Goal: Task Accomplishment & Management: Manage account settings

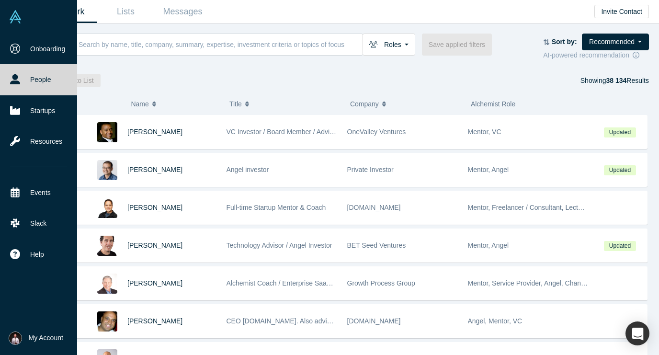
click at [39, 335] on span "My Account" at bounding box center [46, 338] width 34 height 10
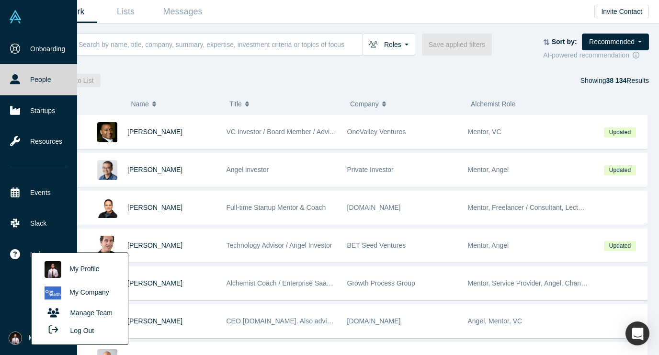
click at [104, 268] on link "My Profile" at bounding box center [79, 269] width 79 height 23
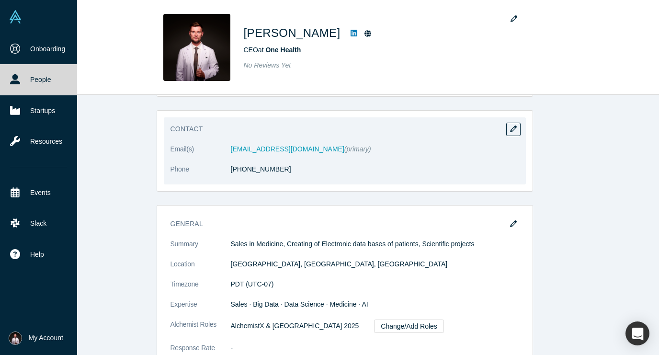
scroll to position [62, 0]
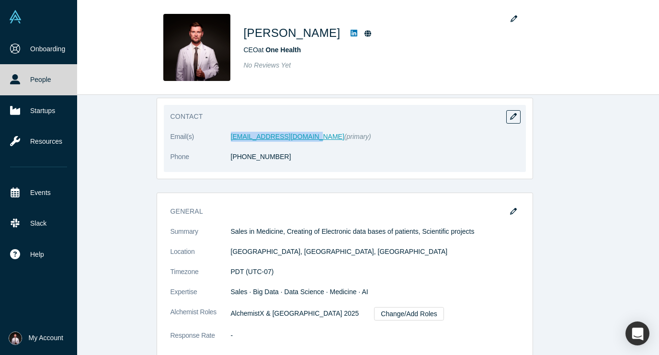
drag, startPoint x: 230, startPoint y: 135, endPoint x: 304, endPoint y: 134, distance: 74.7
click at [304, 134] on dl "Email(s) expert@onehealth.expert (primary) Phone +7 778 453 5136" at bounding box center [344, 152] width 348 height 40
copy dl "expert@onehealth.expert"
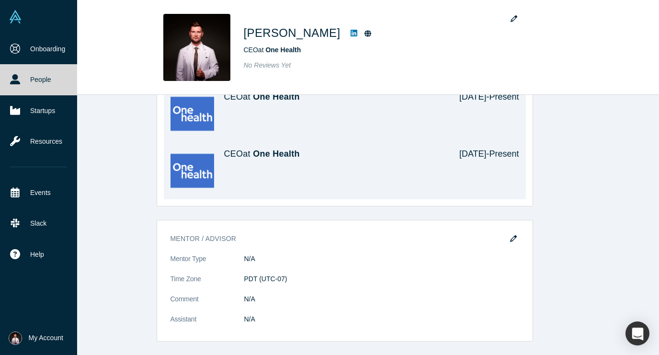
scroll to position [381, 0]
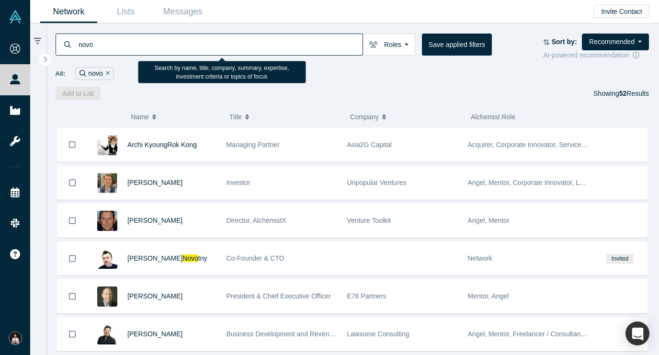
drag, startPoint x: 222, startPoint y: 47, endPoint x: 67, endPoint y: 38, distance: 154.9
click at [70, 39] on div "novo" at bounding box center [209, 45] width 307 height 22
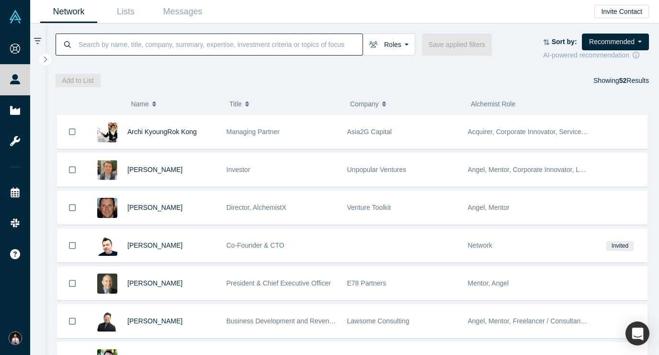
paste input "novo nordisk"
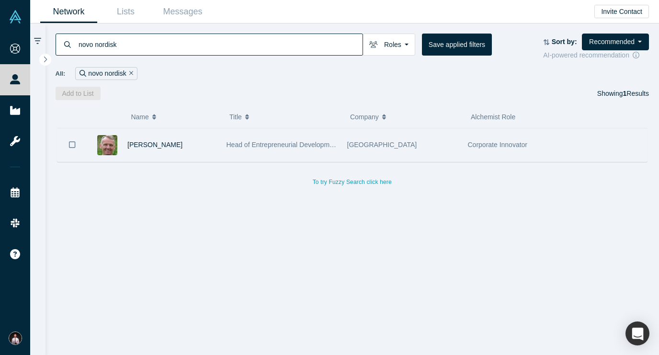
type input "novo nordisk"
click at [115, 149] on img at bounding box center [107, 145] width 20 height 20
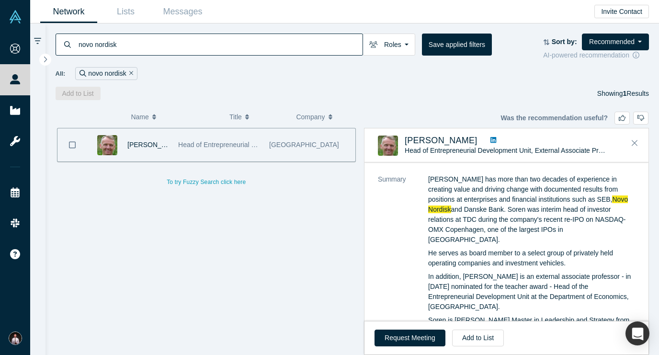
scroll to position [53, 0]
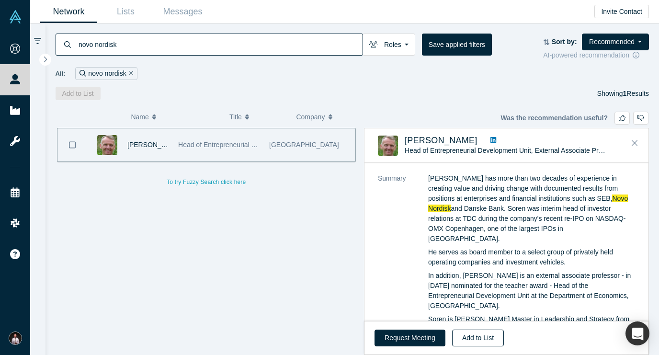
click at [466, 334] on button "Add to List" at bounding box center [478, 337] width 52 height 17
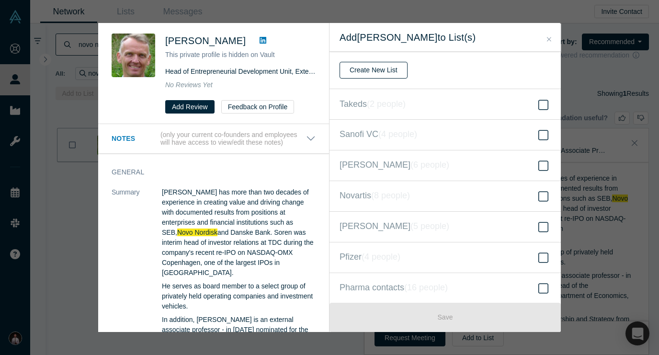
click at [356, 74] on button "Create New List" at bounding box center [373, 70] width 68 height 17
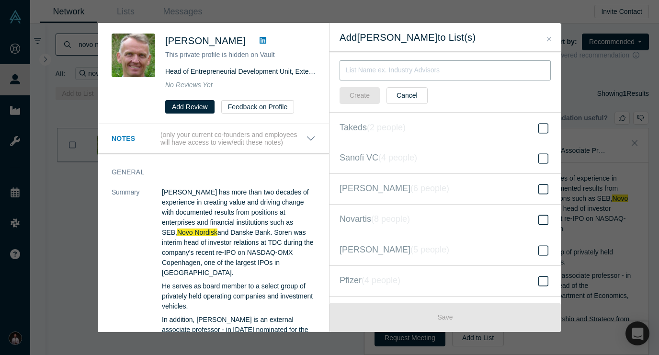
click at [361, 67] on input "text" at bounding box center [444, 70] width 211 height 20
paste input "novo nordisk"
type input "novo nordisk"
click at [363, 89] on button "Create" at bounding box center [359, 95] width 40 height 17
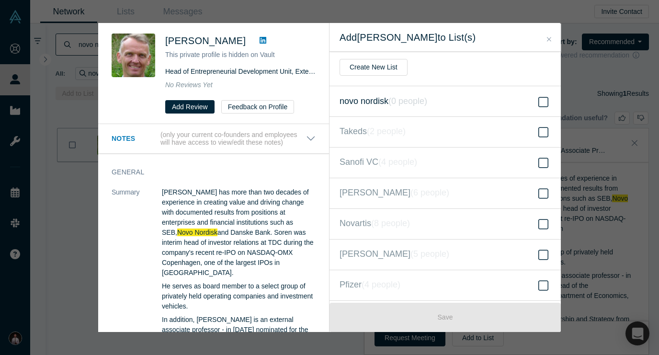
click at [546, 101] on icon at bounding box center [543, 101] width 10 height 11
click at [0, 0] on input "novo nordisk ( 0 people )" at bounding box center [0, 0] width 0 height 0
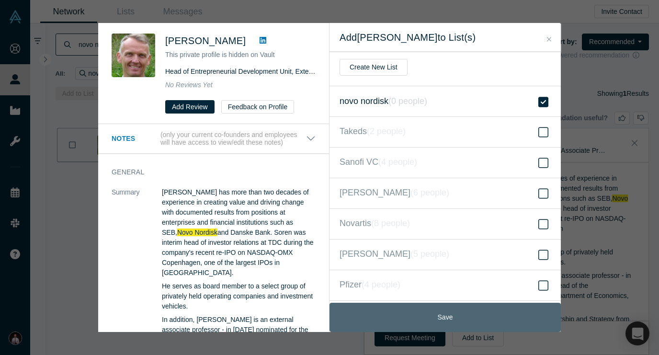
click at [445, 308] on button "Save" at bounding box center [444, 317] width 231 height 29
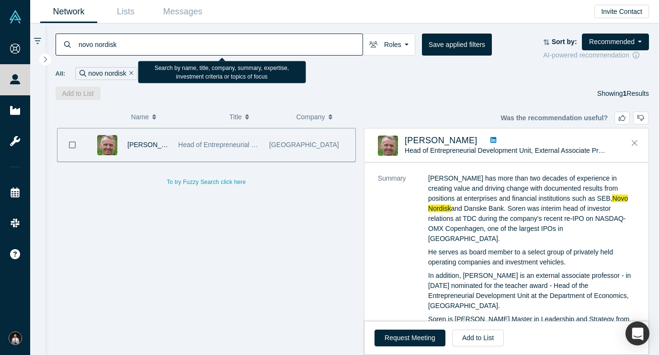
click at [109, 42] on input "novo nordisk" at bounding box center [220, 44] width 285 height 22
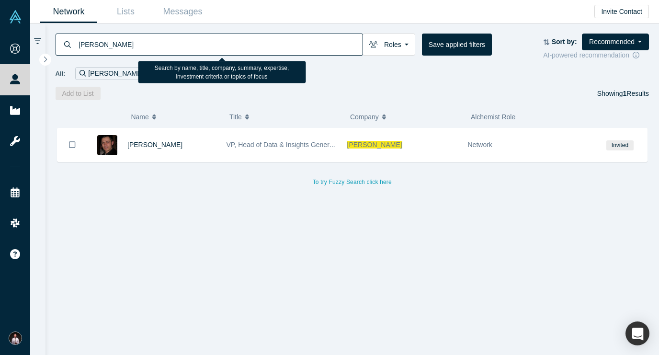
click at [217, 43] on input "ipsen" at bounding box center [220, 44] width 285 height 22
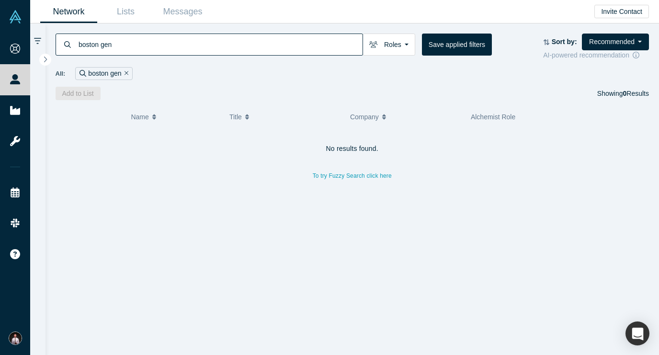
click at [100, 51] on input "boston gen" at bounding box center [220, 44] width 285 height 22
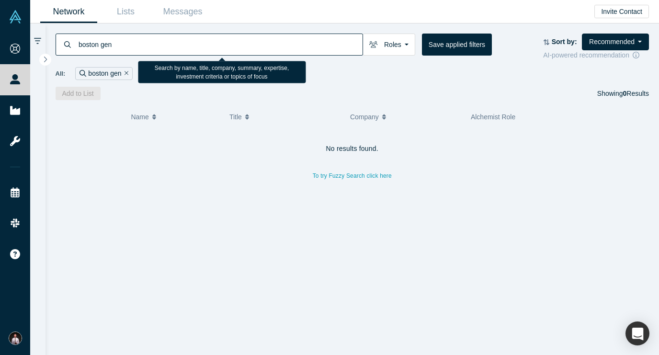
click at [101, 45] on input "boston gen" at bounding box center [220, 44] width 285 height 22
drag, startPoint x: 116, startPoint y: 47, endPoint x: 67, endPoint y: 44, distance: 49.9
click at [67, 44] on div "bostongen" at bounding box center [209, 45] width 307 height 22
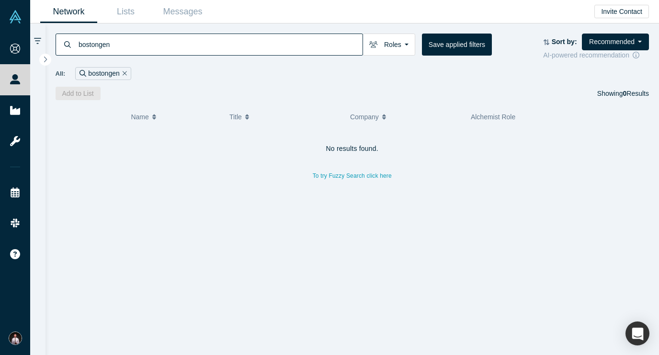
click at [136, 47] on input "bostongen" at bounding box center [220, 44] width 285 height 22
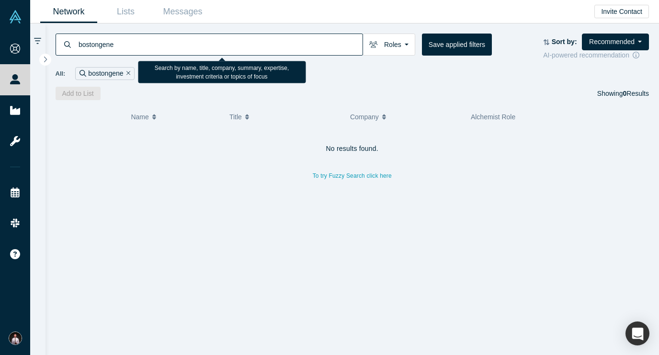
type input "bostongene"
drag, startPoint x: 149, startPoint y: 43, endPoint x: 48, endPoint y: 41, distance: 101.0
click at [50, 41] on div "bostongene Roles Founders Mentors Angels VCs Corporate Innovator Service Provid…" at bounding box center [352, 61] width 614 height 77
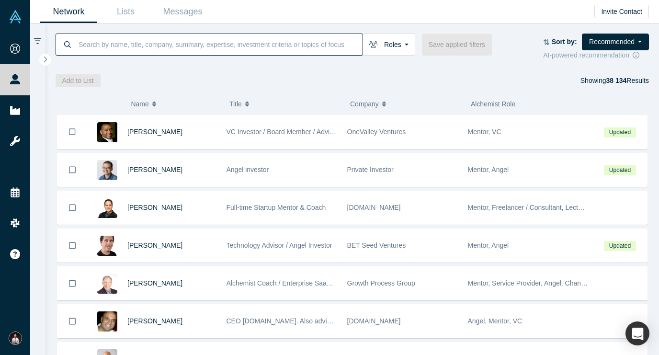
click at [182, 46] on input at bounding box center [220, 44] width 285 height 22
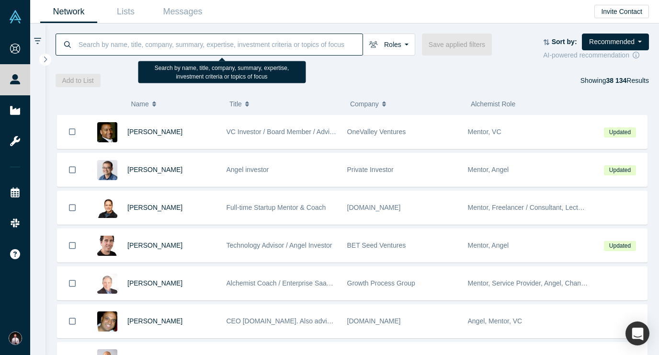
paste input "Company name Eli Lilly"
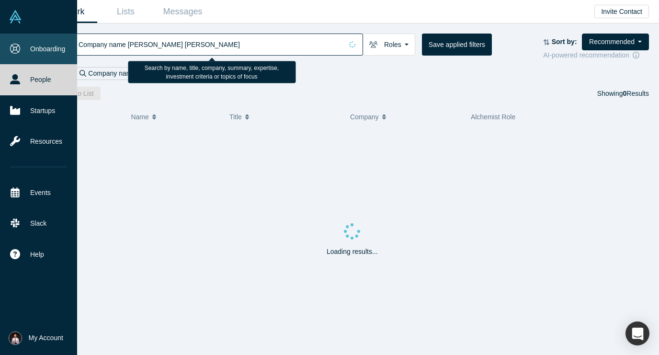
drag, startPoint x: 127, startPoint y: 45, endPoint x: 13, endPoint y: 34, distance: 114.4
click at [13, 34] on div "Onboarding People Startups Resources Events Slack Help Contact Us GDPR My Accou…" at bounding box center [329, 177] width 659 height 355
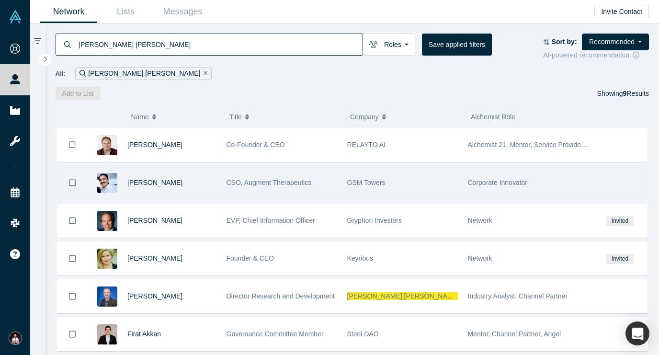
scroll to position [75, 0]
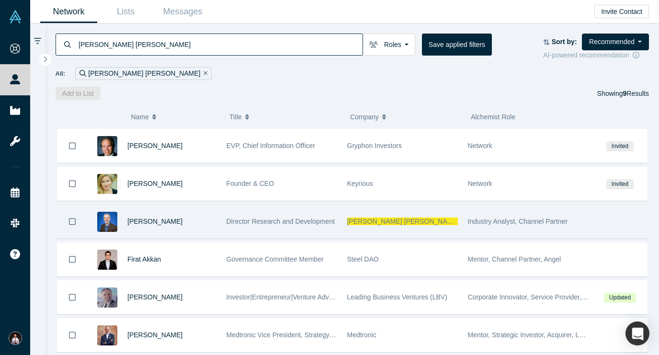
type input "Eli Lilly"
click at [72, 225] on icon "Bookmark" at bounding box center [72, 221] width 7 height 9
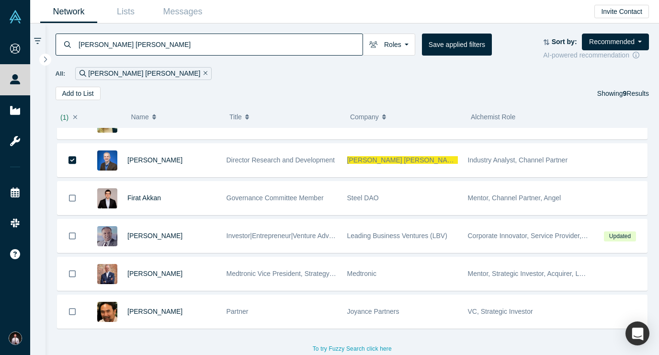
scroll to position [139, 0]
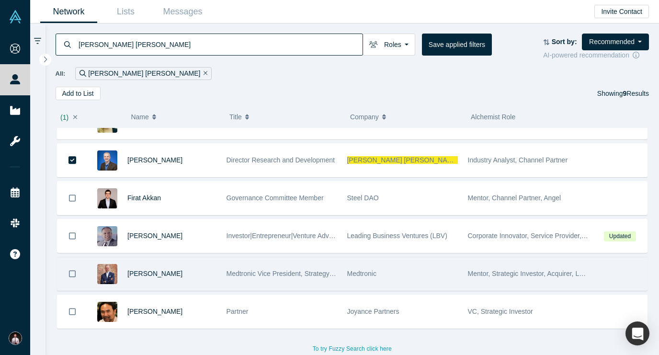
click at [72, 273] on icon "Bookmark" at bounding box center [72, 273] width 7 height 9
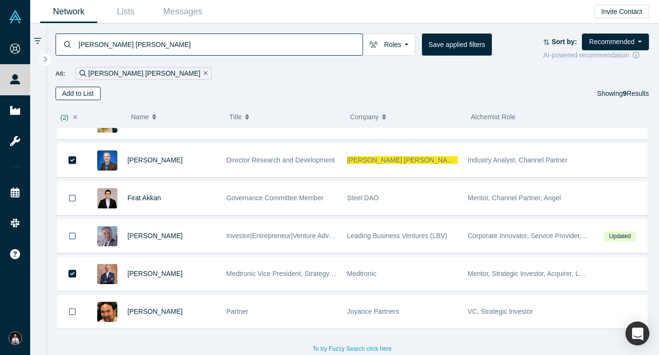
click at [76, 93] on button "Add to List" at bounding box center [78, 93] width 45 height 13
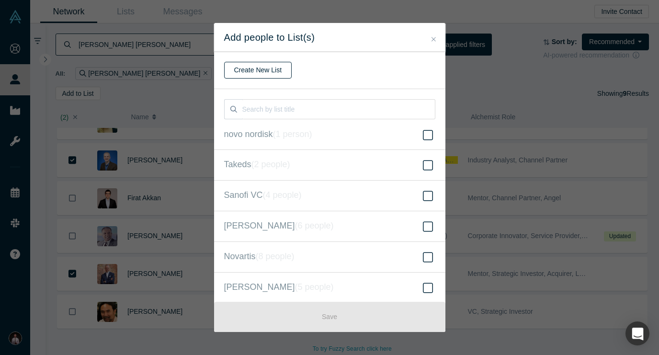
click at [270, 69] on button "Create New List" at bounding box center [258, 70] width 68 height 17
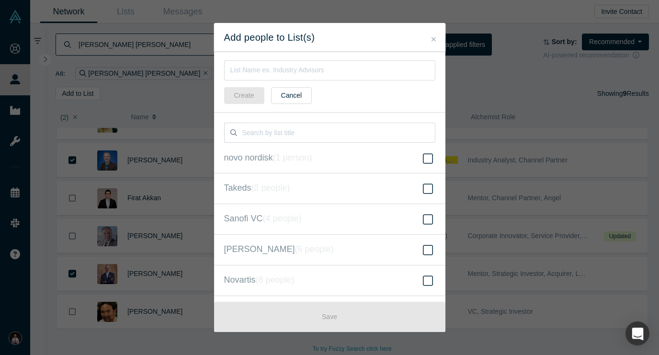
click at [274, 80] on div "Create Cancel" at bounding box center [329, 82] width 231 height 61
click at [270, 69] on input "text" at bounding box center [329, 70] width 211 height 20
paste input "Company name Eli Lilly"
drag, startPoint x: 278, startPoint y: 69, endPoint x: 196, endPoint y: 64, distance: 82.0
click at [196, 64] on div "Add people to List(s) Company name Eli Lilly Create Cancel novo nordisk ( 1 per…" at bounding box center [329, 177] width 659 height 355
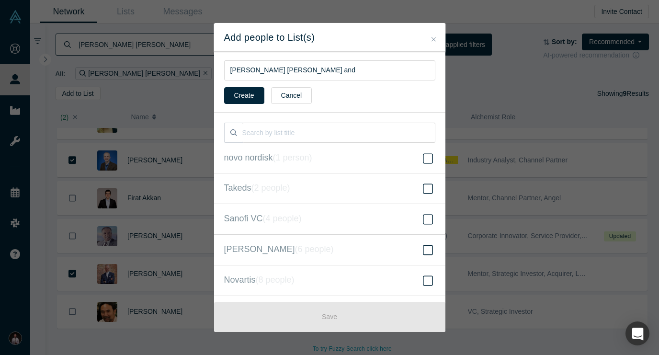
drag, startPoint x: 348, startPoint y: 31, endPoint x: 367, endPoint y: 13, distance: 25.7
click at [368, 12] on div "Add people to List(s) Eli Lilly and Create Cancel novo nordisk ( 1 person ) Tak…" at bounding box center [329, 177] width 659 height 355
click at [320, 67] on input "Eli Lilly and" at bounding box center [329, 70] width 211 height 20
type input "[PERSON_NAME] [PERSON_NAME] and Medtronic"
click at [258, 91] on button "Create" at bounding box center [244, 95] width 40 height 17
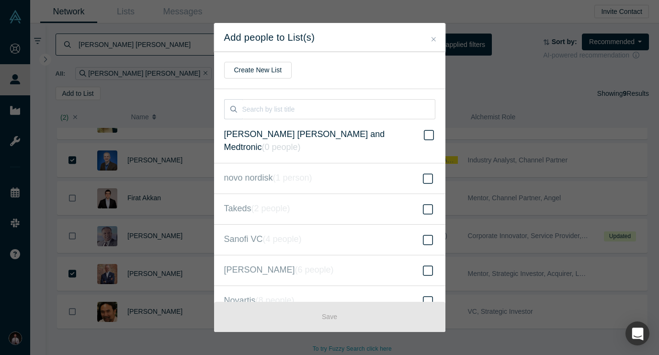
click at [430, 137] on icon at bounding box center [429, 134] width 10 height 11
click at [0, 0] on input "Eli Lilly and Medtronic ( 0 people )" at bounding box center [0, 0] width 0 height 0
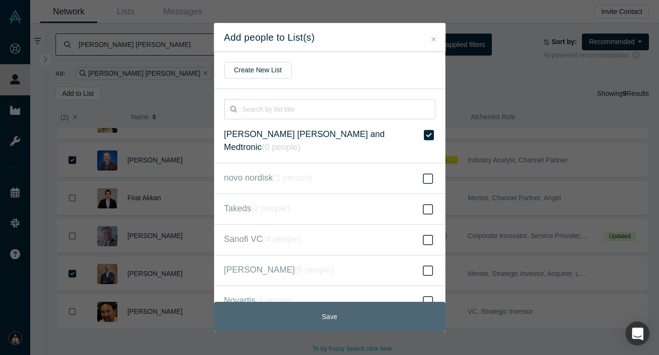
click at [325, 321] on button "Save" at bounding box center [329, 317] width 231 height 30
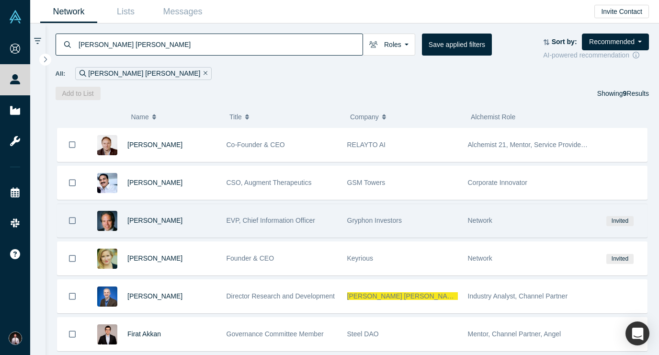
scroll to position [0, 0]
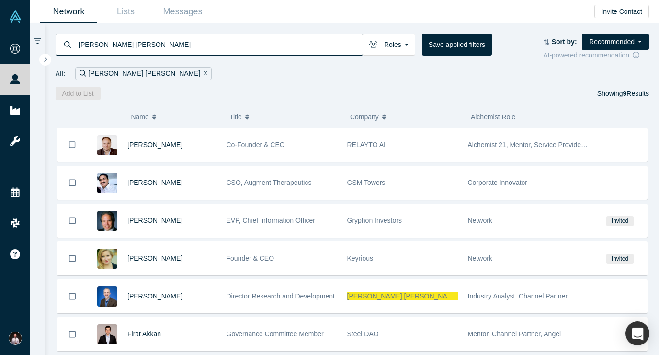
click at [195, 44] on input "Eli Lilly" at bounding box center [220, 44] width 285 height 22
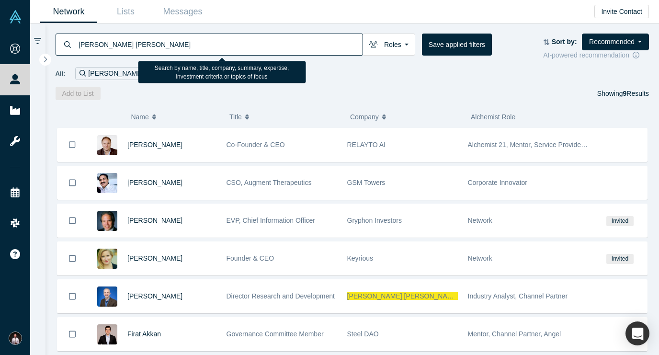
click at [195, 44] on input "Eli Lilly" at bounding box center [220, 44] width 285 height 22
paste input "Boehringer Ingelheim"
type input "Boehringer Ingelheim"
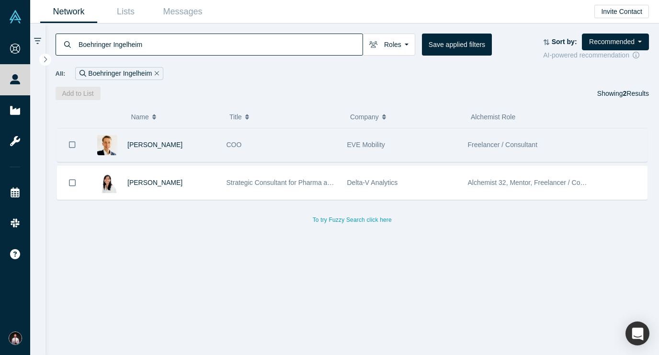
click at [101, 144] on img at bounding box center [107, 145] width 20 height 20
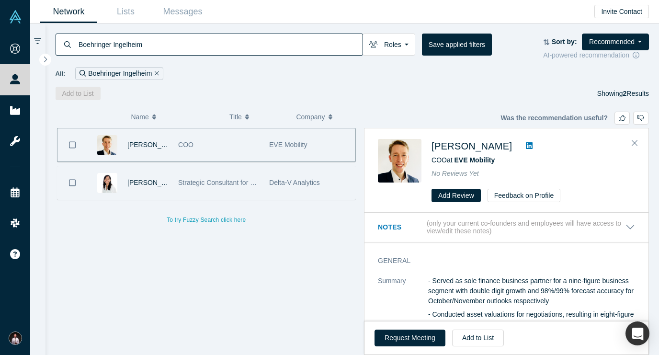
click at [112, 188] on img at bounding box center [107, 183] width 20 height 20
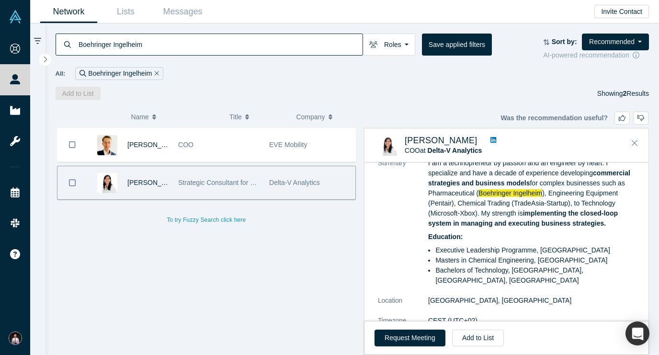
scroll to position [86, 0]
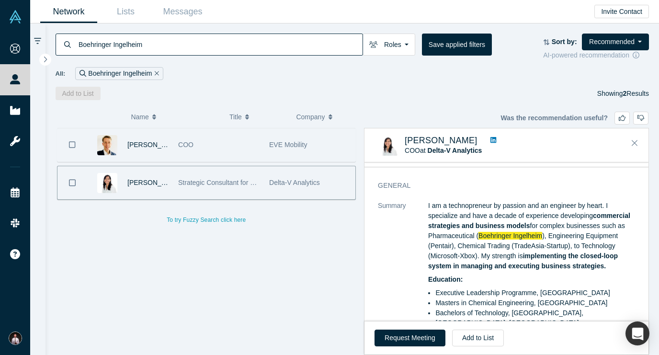
click at [71, 146] on icon "Bookmark" at bounding box center [72, 144] width 7 height 9
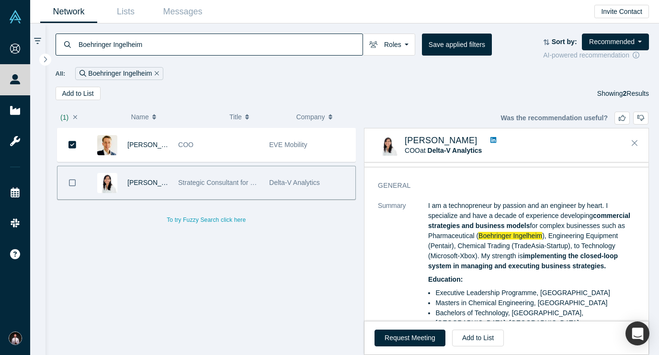
click at [74, 186] on icon "Bookmark" at bounding box center [72, 182] width 7 height 9
click at [88, 95] on button "Add to List" at bounding box center [78, 93] width 45 height 13
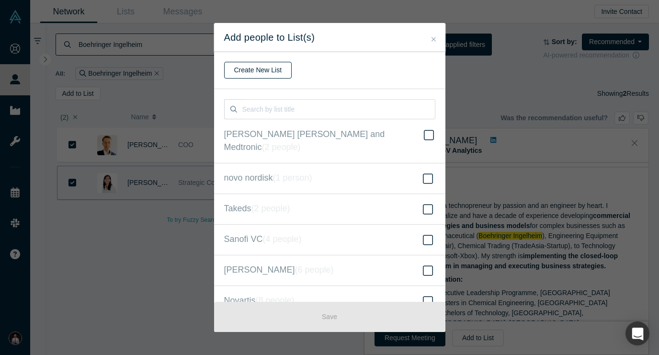
click at [260, 69] on button "Create New List" at bounding box center [258, 70] width 68 height 17
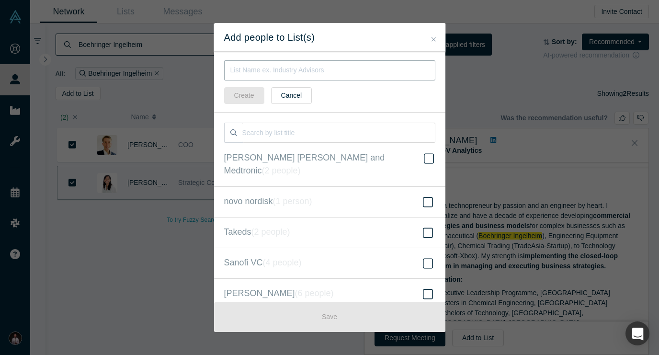
click at [266, 64] on input "text" at bounding box center [329, 70] width 211 height 20
paste input "Boehringer Ingelheim"
type input "Boehringer Ingelheim"
click at [247, 102] on button "Create" at bounding box center [244, 95] width 40 height 17
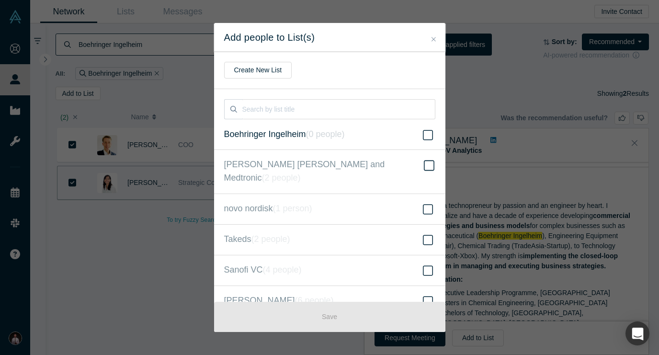
click at [423, 133] on icon at bounding box center [428, 135] width 10 height 10
click at [0, 0] on input "Boehringer Ingelheim ( 0 people )" at bounding box center [0, 0] width 0 height 0
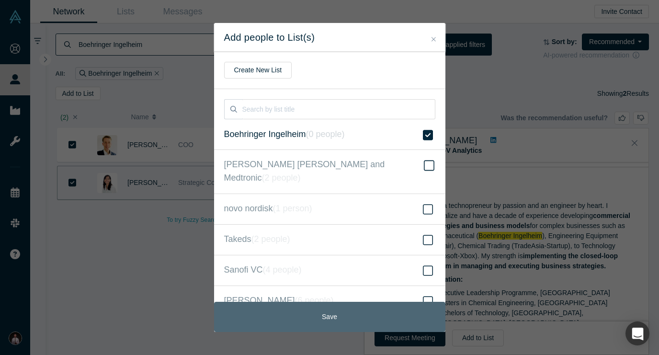
click at [396, 314] on button "Save" at bounding box center [329, 317] width 231 height 30
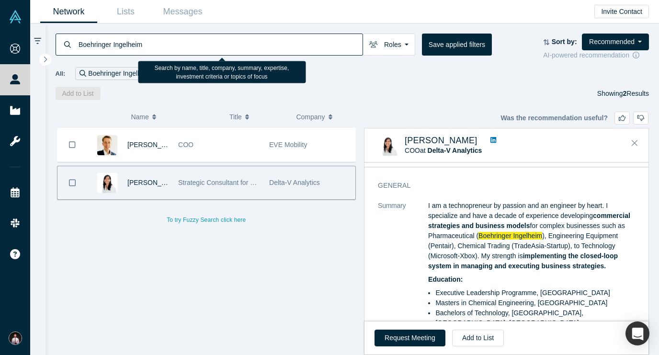
click at [135, 51] on input "Boehringer Ingelheim" at bounding box center [220, 44] width 285 height 22
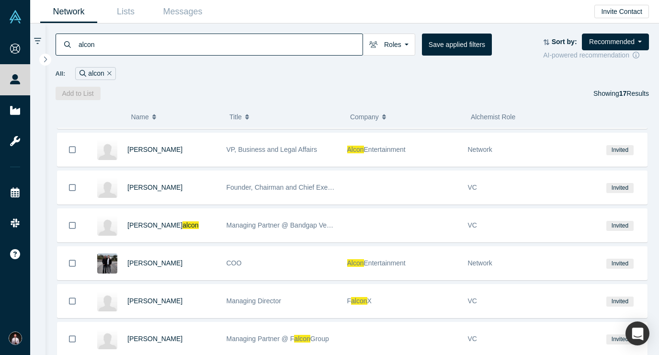
scroll to position [113, 0]
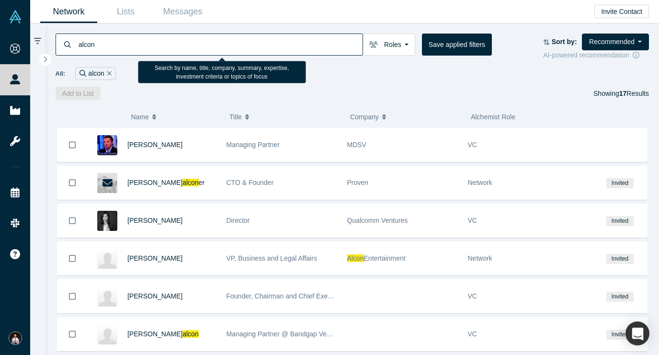
drag, startPoint x: 225, startPoint y: 48, endPoint x: 117, endPoint y: 26, distance: 110.4
click at [117, 26] on div "alcon Roles Founders Mentors Angels VCs Corporate Innovator Service Providers P…" at bounding box center [352, 61] width 614 height 77
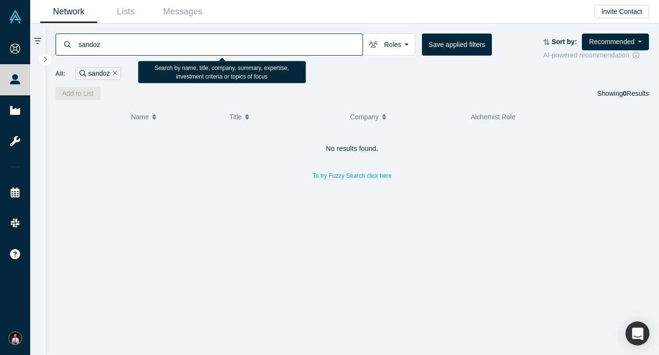
click at [146, 43] on input "sandoz" at bounding box center [220, 44] width 285 height 22
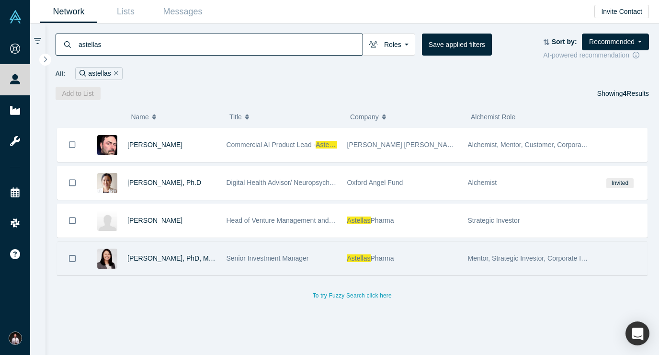
type input "astellas"
click at [71, 260] on icon "Bookmark" at bounding box center [72, 258] width 7 height 9
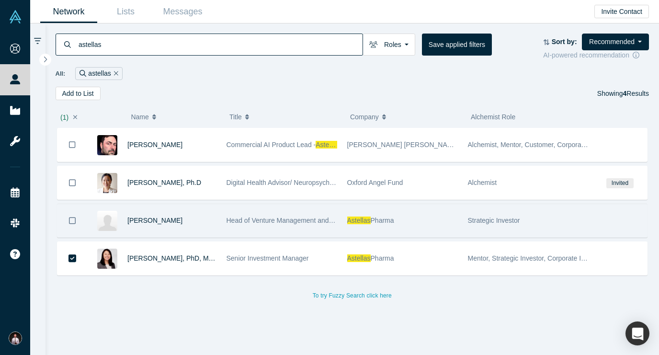
click at [71, 218] on icon "Bookmark" at bounding box center [72, 220] width 7 height 9
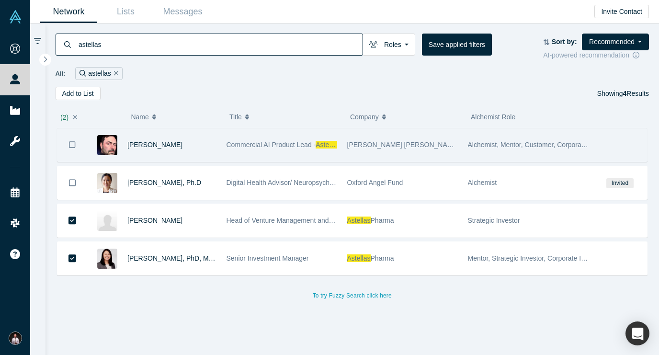
click at [71, 148] on icon "Bookmark" at bounding box center [72, 144] width 7 height 9
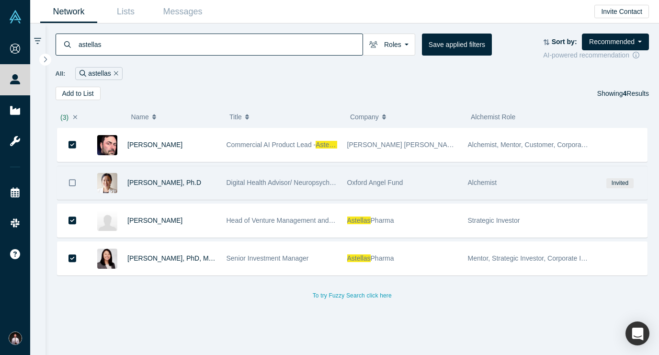
click at [74, 183] on icon "Bookmark" at bounding box center [72, 182] width 7 height 9
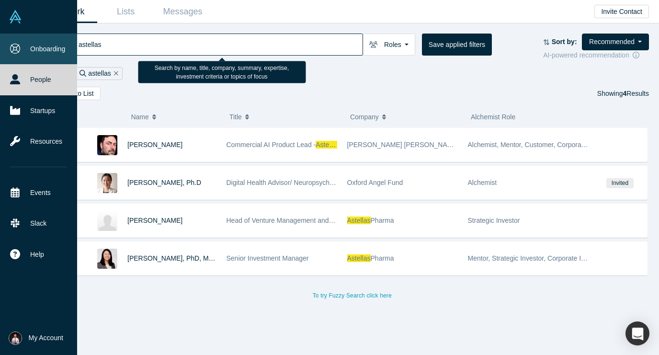
drag, startPoint x: 115, startPoint y: 41, endPoint x: 19, endPoint y: 42, distance: 96.2
click at [24, 42] on div "Onboarding People Startups Resources Events Slack Help Contact Us GDPR My Accou…" at bounding box center [329, 177] width 659 height 355
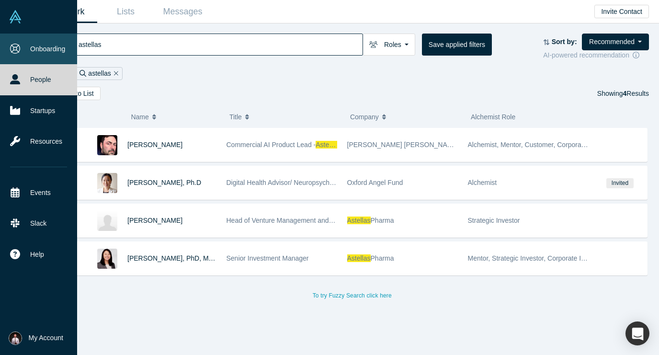
scroll to position [0, 0]
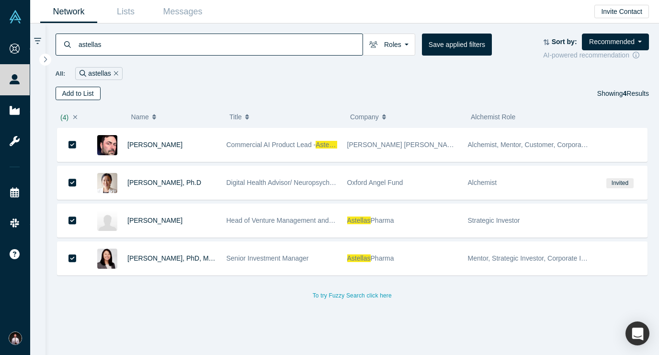
click at [77, 99] on button "Add to List" at bounding box center [78, 93] width 45 height 13
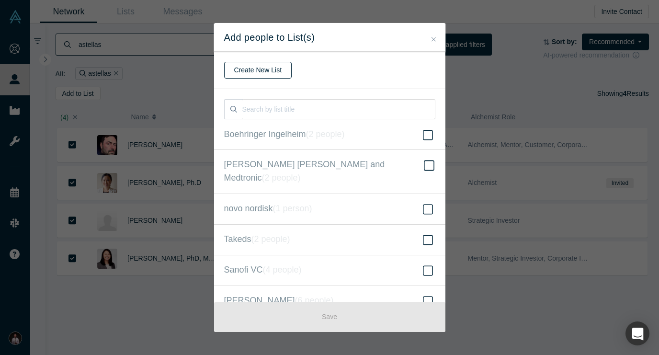
click at [276, 67] on button "Create New List" at bounding box center [258, 70] width 68 height 17
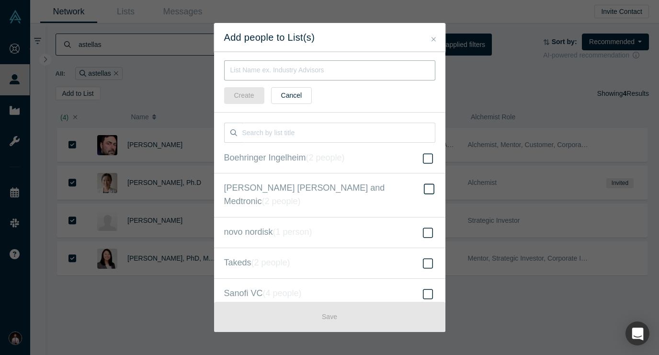
click at [260, 72] on input "text" at bounding box center [329, 70] width 211 height 20
paste input "astellas"
type input "astellas"
click at [247, 92] on button "Create" at bounding box center [244, 95] width 40 height 17
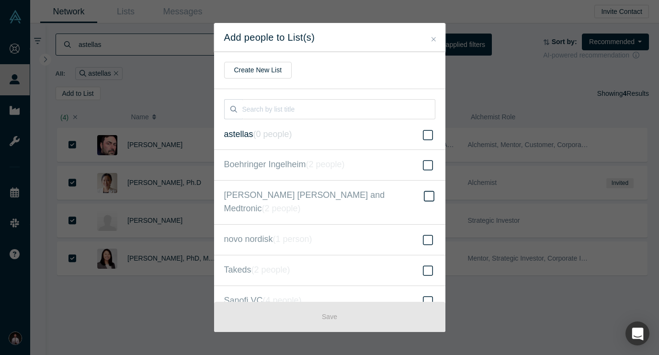
click at [427, 138] on icon at bounding box center [428, 134] width 10 height 11
click at [0, 0] on input "astellas ( 0 people )" at bounding box center [0, 0] width 0 height 0
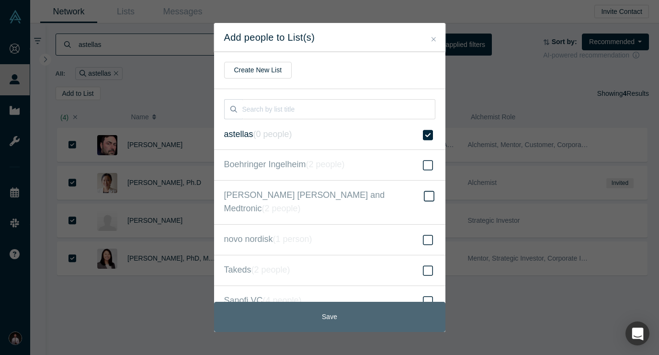
click at [341, 314] on button "Save" at bounding box center [329, 317] width 231 height 30
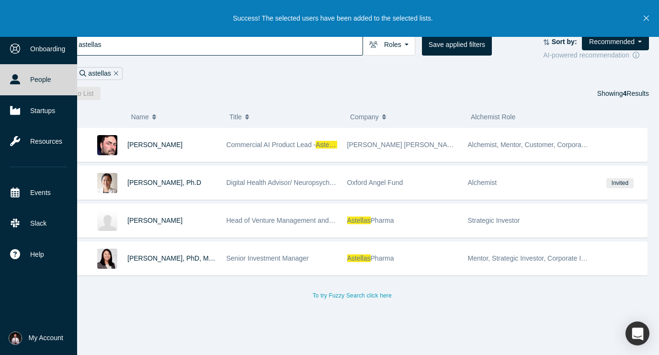
scroll to position [0, 0]
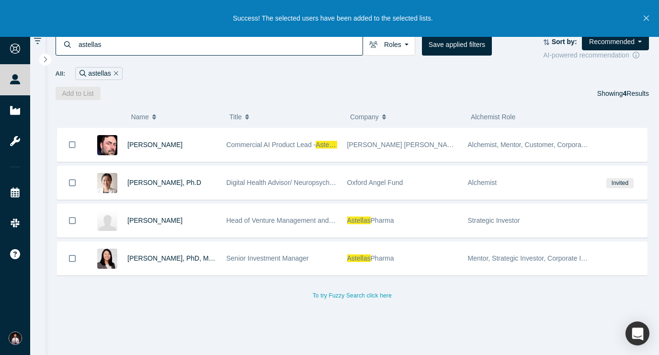
click at [174, 313] on div "Richard Svinkin Commercial AI Product Lead - Astellas & Angel Investor - Baker …" at bounding box center [353, 241] width 594 height 227
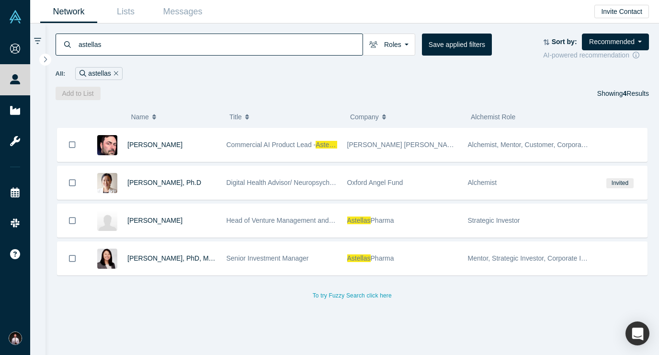
click at [129, 45] on input "astellas" at bounding box center [220, 44] width 285 height 22
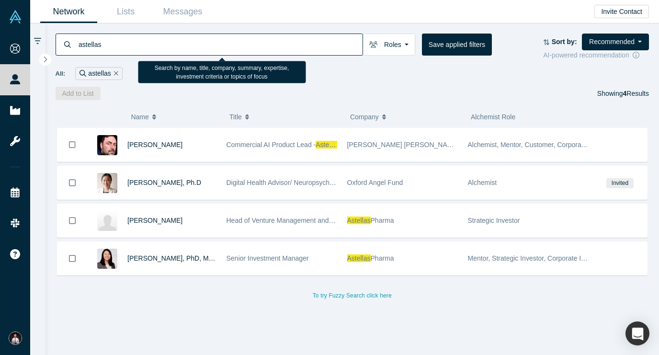
click at [129, 45] on input "astellas" at bounding box center [220, 44] width 285 height 22
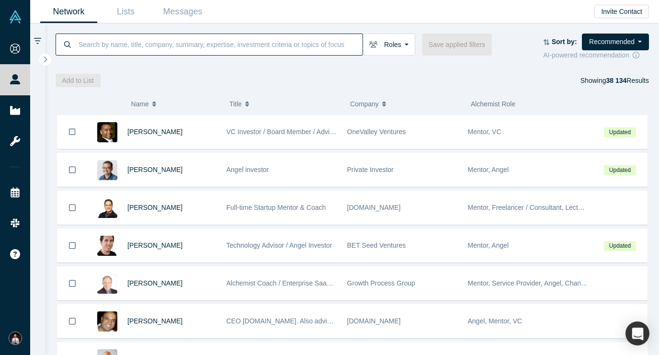
click at [239, 51] on input at bounding box center [220, 44] width 285 height 22
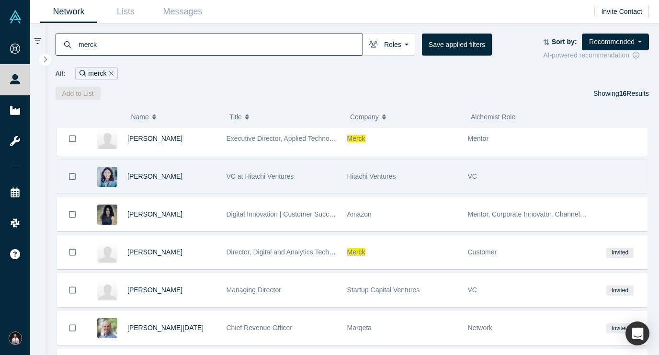
scroll to position [1, 0]
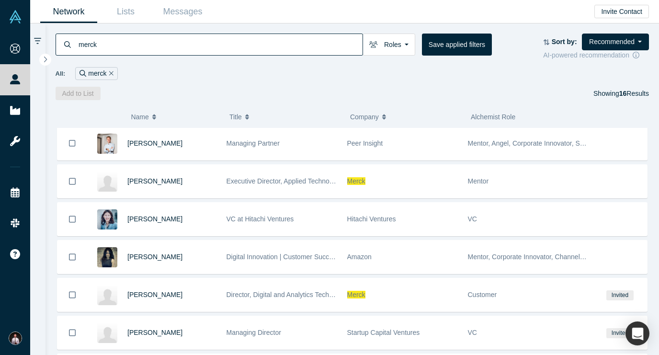
click at [130, 50] on input "merck" at bounding box center [220, 44] width 285 height 22
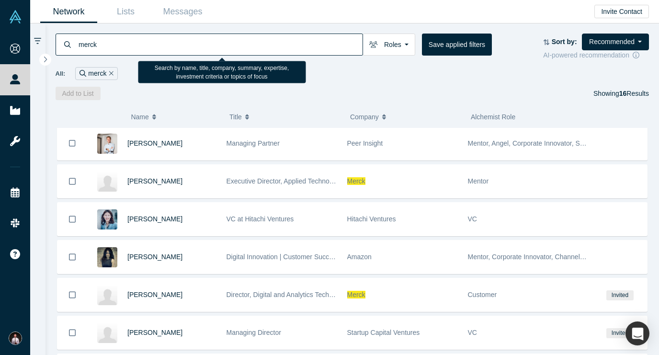
click at [130, 50] on input "merck" at bounding box center [220, 44] width 285 height 22
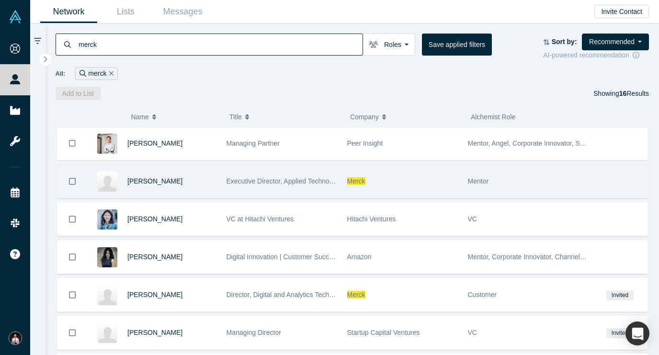
type input "merck"
click at [74, 183] on icon "Bookmark" at bounding box center [72, 181] width 7 height 9
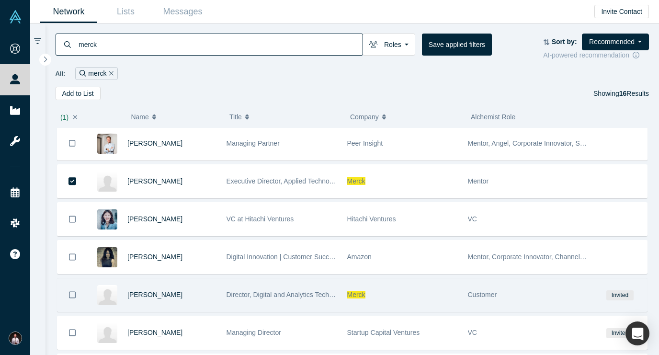
click at [72, 298] on icon "Bookmark" at bounding box center [72, 294] width 7 height 9
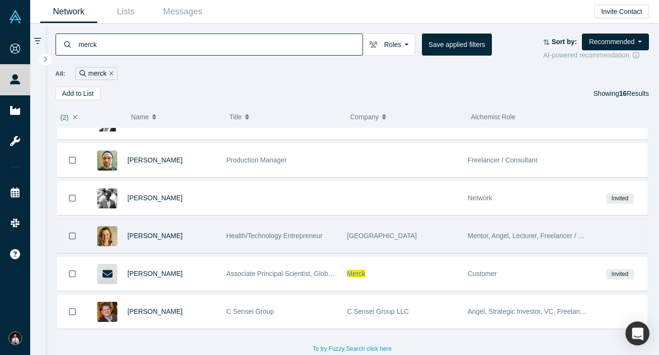
scroll to position [404, 0]
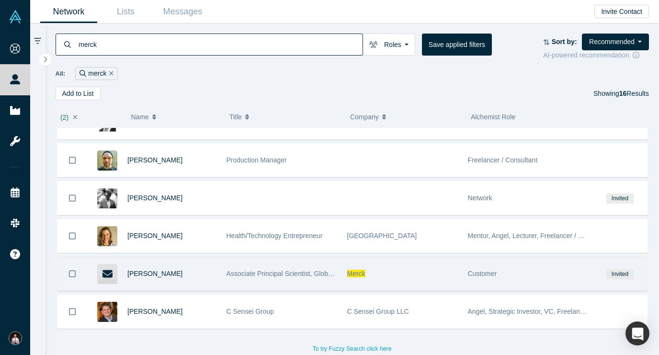
click at [73, 274] on icon "Bookmark" at bounding box center [72, 273] width 7 height 9
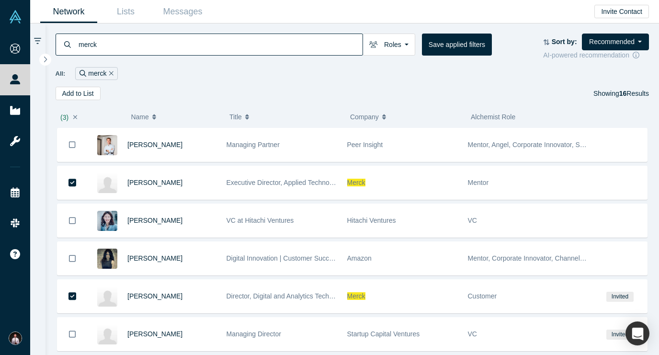
scroll to position [0, 0]
click at [73, 97] on button "Add to List" at bounding box center [78, 93] width 45 height 13
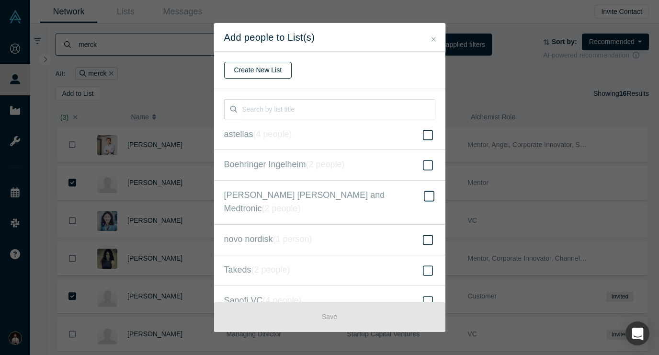
click at [238, 70] on button "Create New List" at bounding box center [258, 70] width 68 height 17
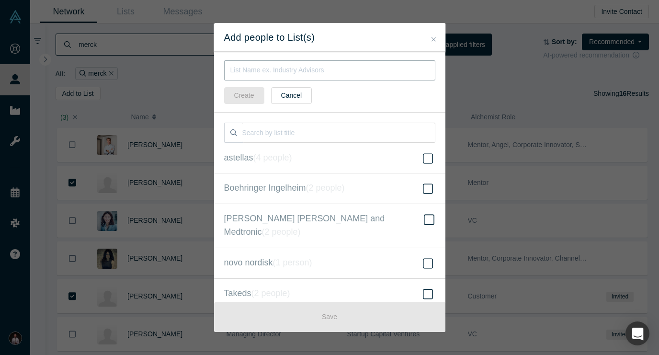
click at [254, 74] on input "text" at bounding box center [329, 70] width 211 height 20
paste input "merck"
type input "merck"
click at [253, 91] on button "Create" at bounding box center [244, 95] width 40 height 17
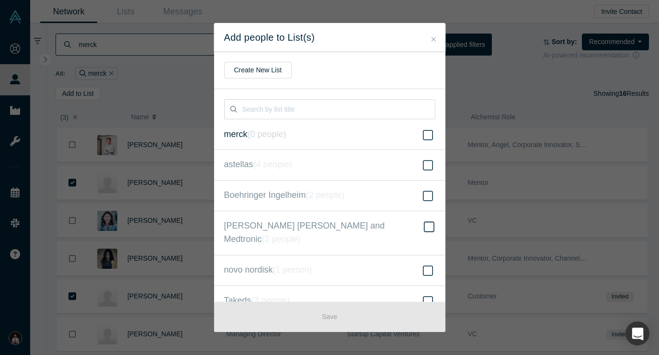
click at [425, 137] on icon at bounding box center [428, 134] width 10 height 11
click at [0, 0] on input "merck ( 0 people )" at bounding box center [0, 0] width 0 height 0
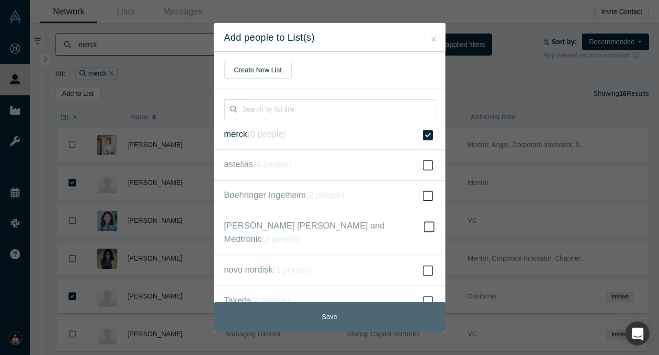
click at [370, 316] on button "Save" at bounding box center [329, 317] width 231 height 30
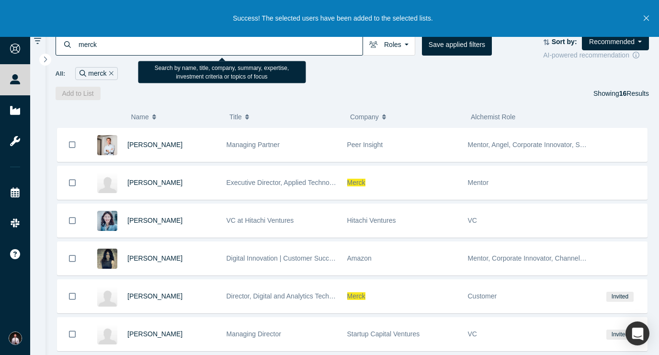
click at [145, 43] on input "merck" at bounding box center [220, 44] width 285 height 22
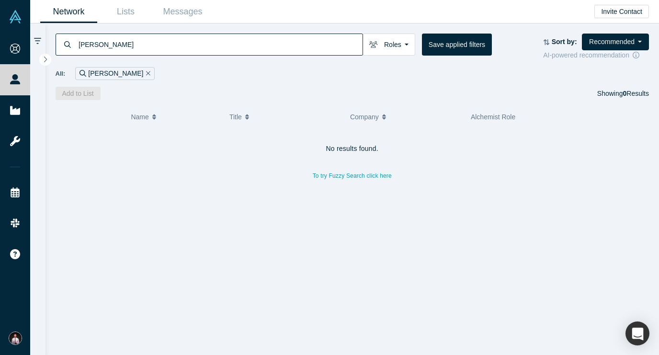
type input "dr reddys"
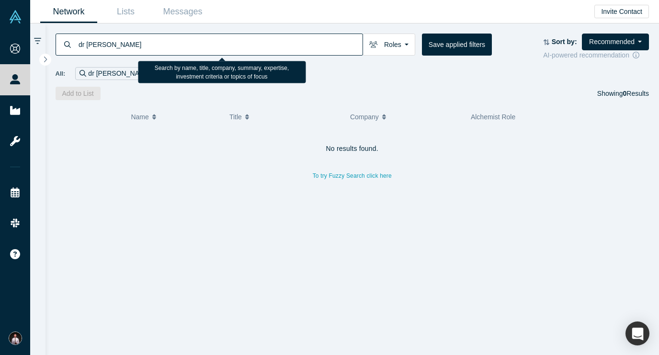
click at [168, 43] on input "dr reddys" at bounding box center [220, 44] width 285 height 22
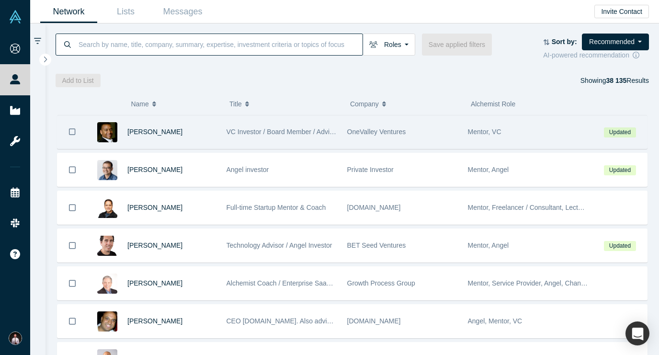
click at [111, 137] on img at bounding box center [107, 132] width 20 height 20
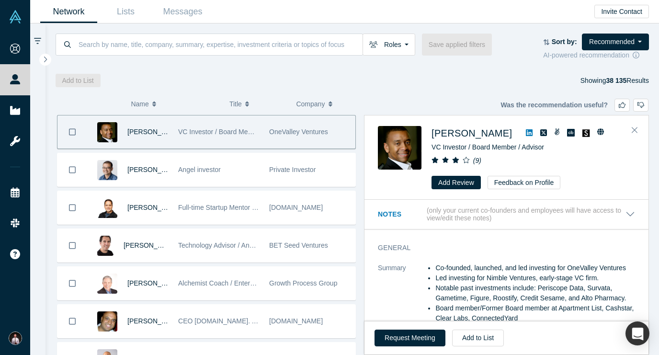
scroll to position [56, 0]
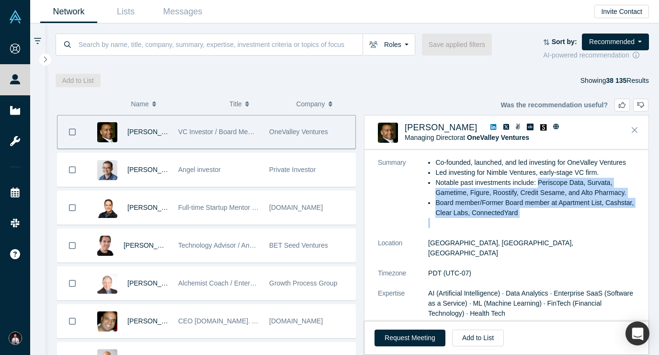
drag, startPoint x: 538, startPoint y: 183, endPoint x: 571, endPoint y: 226, distance: 53.7
click at [571, 226] on div "Co-founded, launched, and led investing for OneValley Ventures Led investing fo…" at bounding box center [531, 192] width 207 height 70
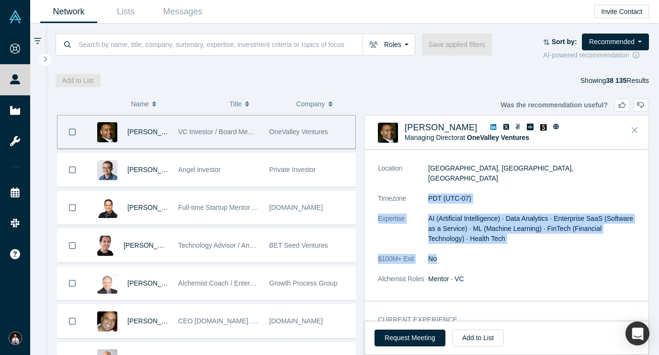
drag, startPoint x: 493, startPoint y: 245, endPoint x: 422, endPoint y: 191, distance: 88.5
click at [422, 191] on dl "Summary Co-founded, launched, and led investing for OneValley Ventures Led inve…" at bounding box center [506, 188] width 257 height 211
click at [483, 236] on dl "Summary Co-founded, launched, and led investing for OneValley Ventures Led inve…" at bounding box center [506, 188] width 257 height 211
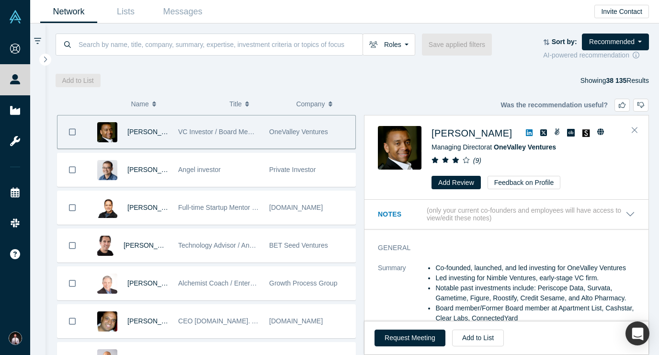
scroll to position [0, 0]
click at [72, 131] on icon "Bookmark" at bounding box center [72, 131] width 7 height 9
click at [85, 78] on button "Add to List" at bounding box center [78, 80] width 45 height 13
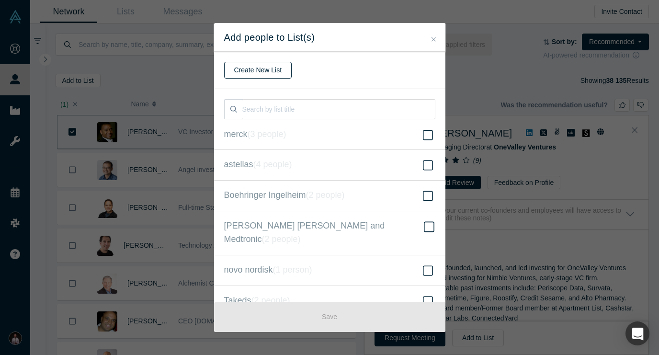
click at [257, 67] on button "Create New List" at bounding box center [258, 70] width 68 height 17
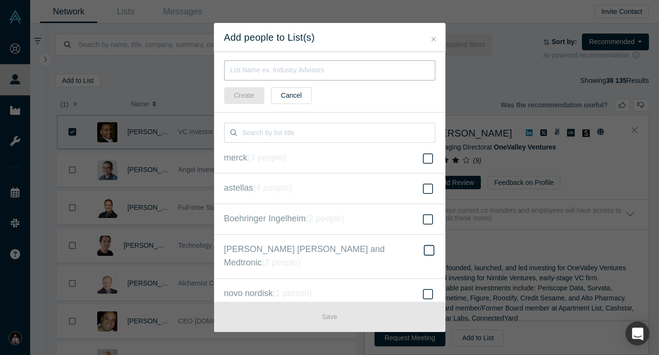
click at [258, 72] on input "text" at bounding box center [329, 70] width 211 height 20
type input "Health VC"
click at [240, 95] on button "Create" at bounding box center [244, 95] width 40 height 17
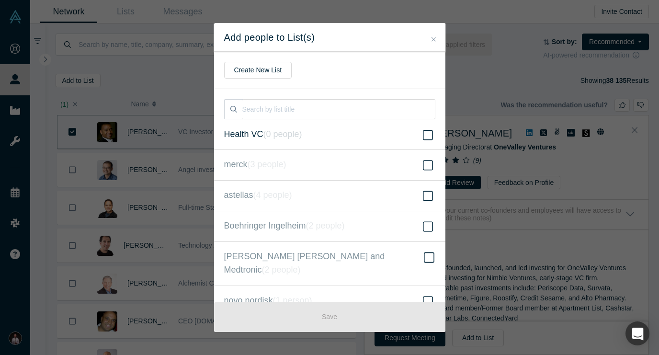
click at [427, 137] on icon at bounding box center [428, 134] width 10 height 11
click at [0, 0] on input "Health VC ( 0 people )" at bounding box center [0, 0] width 0 height 0
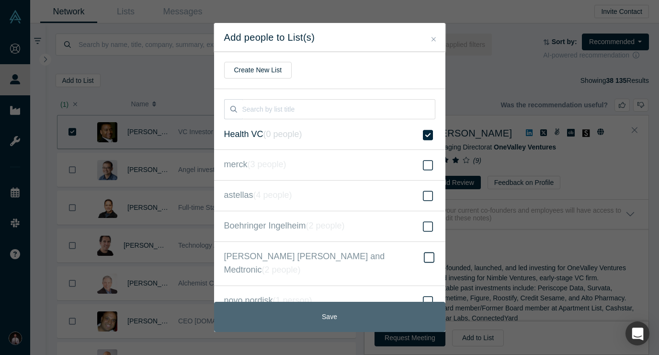
click at [414, 325] on button "Save" at bounding box center [329, 317] width 231 height 30
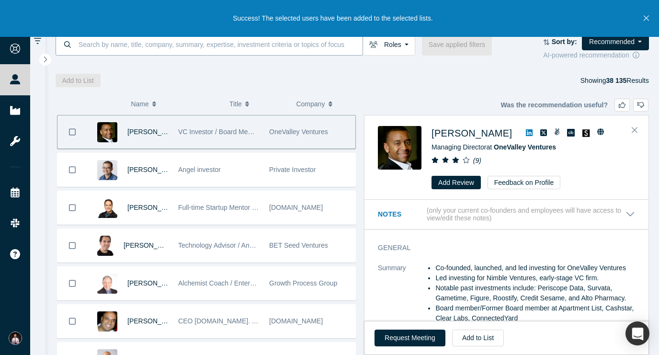
click at [135, 45] on input at bounding box center [220, 44] width 285 height 22
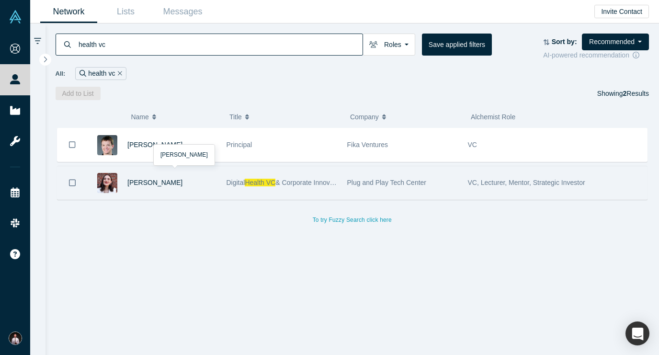
click at [104, 185] on img at bounding box center [107, 183] width 20 height 20
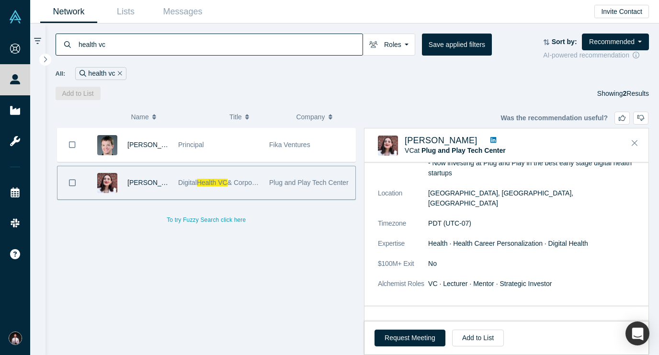
scroll to position [96, 0]
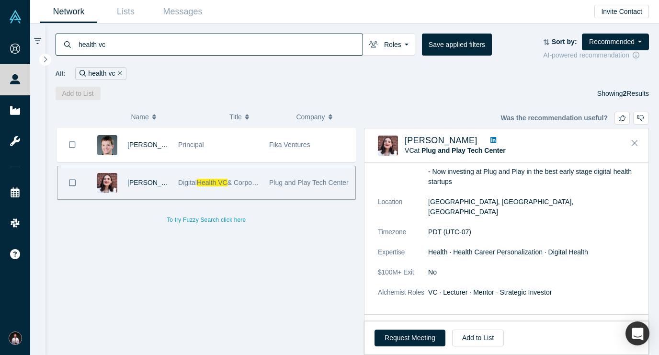
click at [69, 186] on icon "Bookmark" at bounding box center [72, 182] width 7 height 7
click at [87, 92] on button "Add to List" at bounding box center [78, 93] width 45 height 13
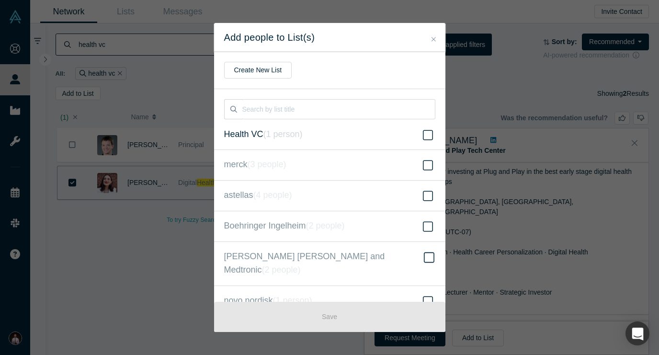
click at [427, 136] on icon at bounding box center [428, 134] width 10 height 11
click at [0, 0] on input "Health VC ( 1 person )" at bounding box center [0, 0] width 0 height 0
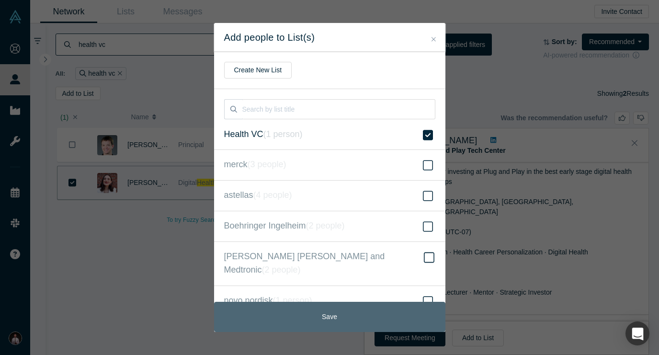
click at [377, 309] on button "Save" at bounding box center [329, 317] width 231 height 30
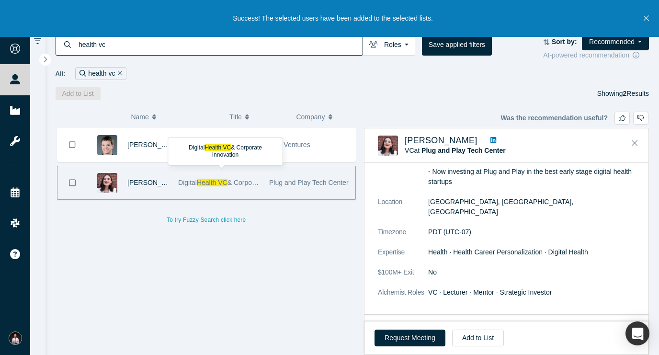
click at [179, 269] on div "Matt Hersh Principal Fika Ventures Ayah Hamdan Digital Health VC & Corporate In…" at bounding box center [207, 241] width 302 height 227
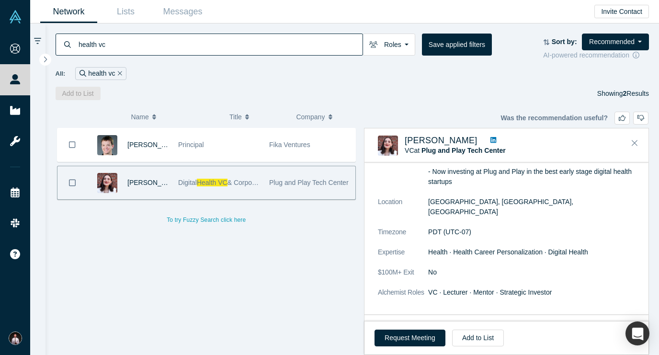
click at [237, 45] on input "health vc" at bounding box center [220, 44] width 285 height 22
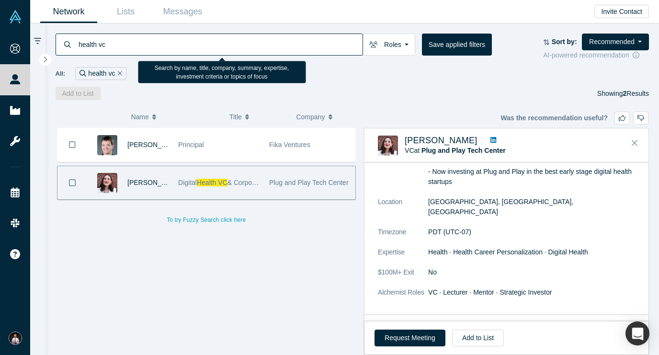
click at [237, 45] on input "health vc" at bounding box center [220, 44] width 285 height 22
type input "h"
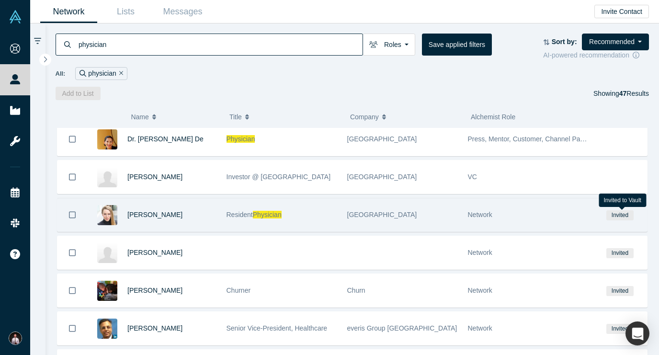
type input "physician"
click at [624, 218] on span "Invited" at bounding box center [619, 215] width 27 height 10
click at [73, 218] on icon "Bookmark" at bounding box center [72, 214] width 7 height 9
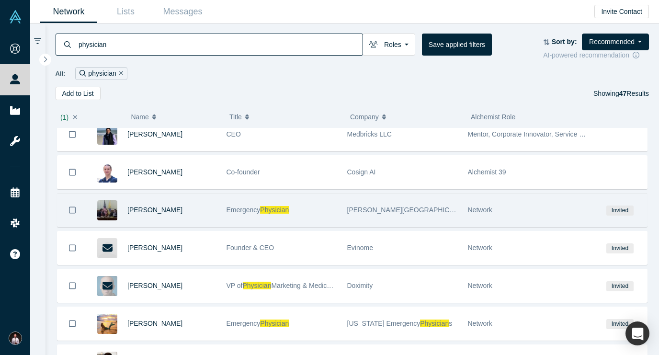
scroll to position [428, 0]
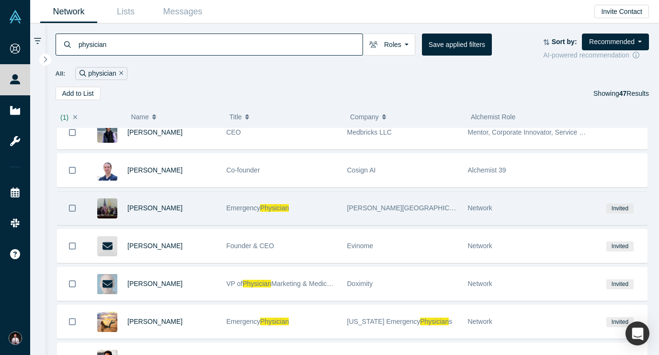
click at [69, 210] on icon "Bookmark" at bounding box center [72, 207] width 7 height 7
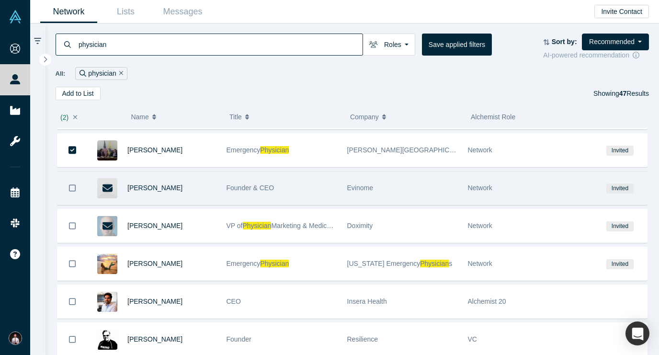
scroll to position [487, 0]
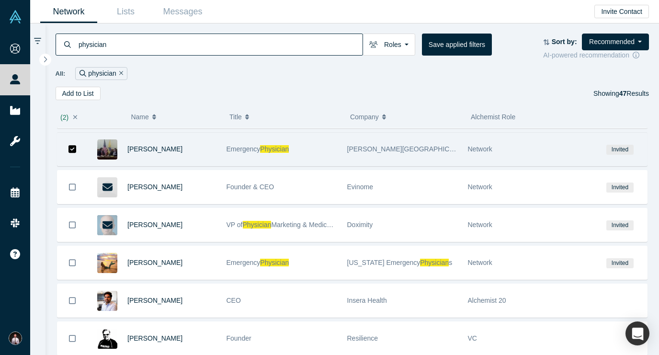
click at [73, 150] on icon "Bookmark" at bounding box center [72, 149] width 8 height 8
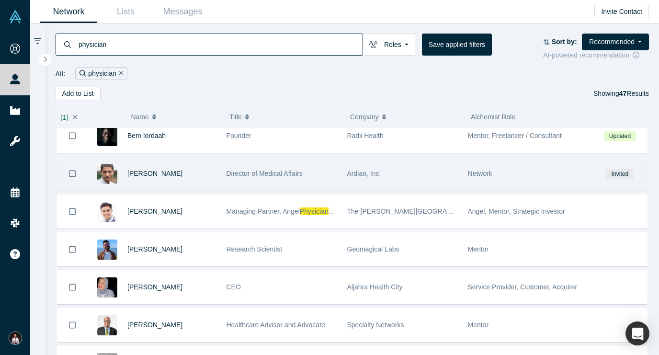
scroll to position [729, 0]
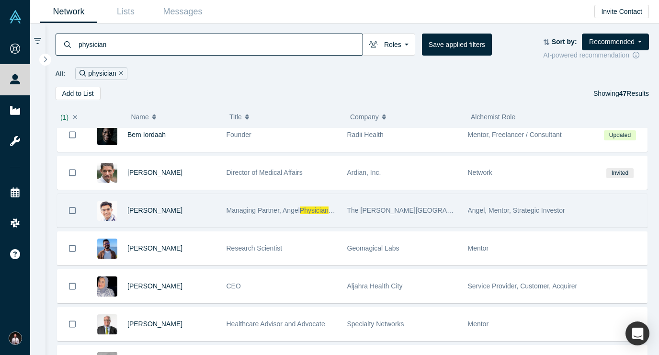
click at [73, 213] on icon "Bookmark" at bounding box center [72, 210] width 7 height 9
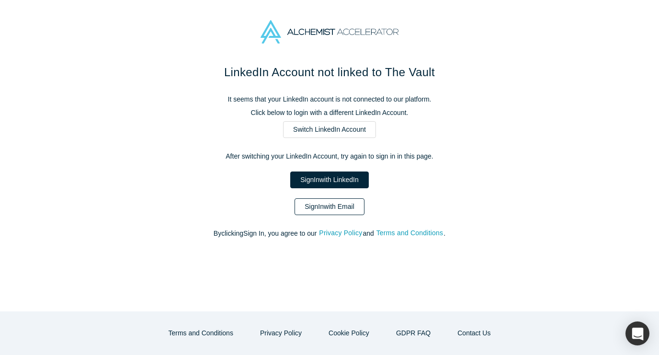
click at [347, 204] on link "Sign In with Email" at bounding box center [329, 206] width 70 height 17
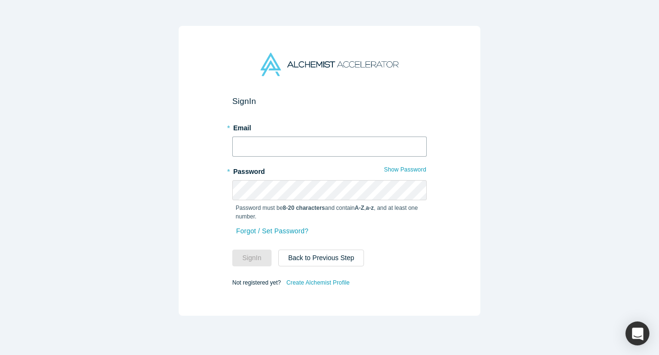
type input "[EMAIL_ADDRESS][DOMAIN_NAME]"
click at [252, 258] on button "Sign In" at bounding box center [251, 257] width 39 height 17
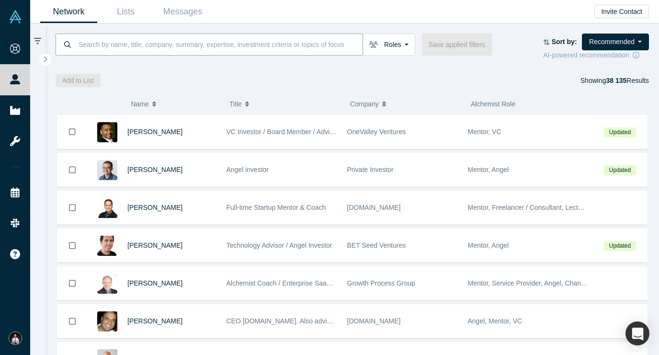
click at [142, 47] on input at bounding box center [220, 44] width 285 height 22
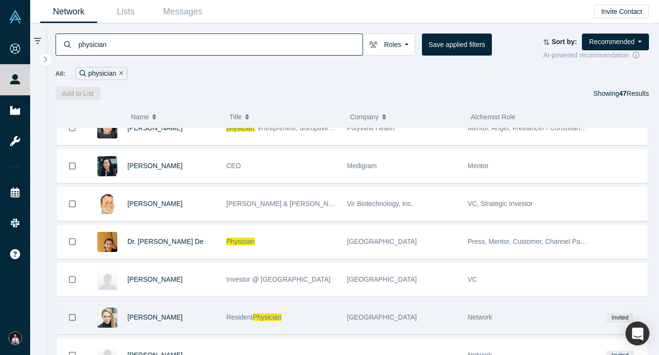
scroll to position [15, 0]
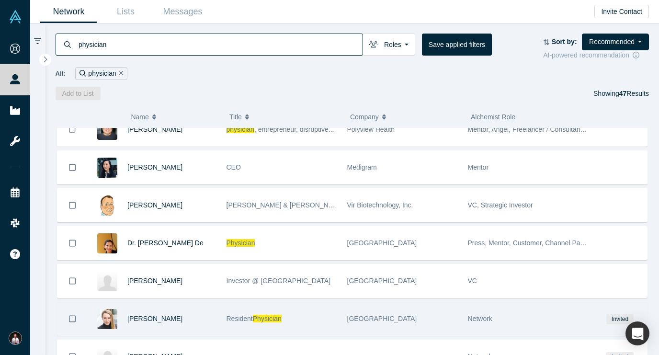
type input "physician"
click at [71, 321] on icon "Bookmark" at bounding box center [72, 318] width 7 height 9
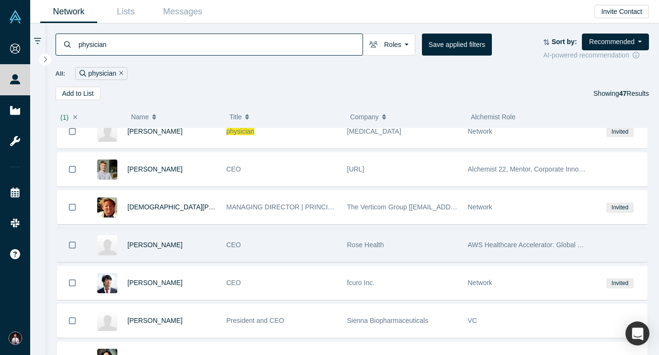
scroll to position [1143, 0]
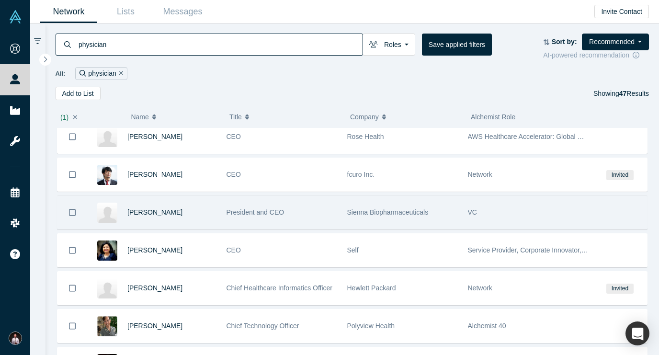
click at [73, 216] on icon "Bookmark" at bounding box center [72, 212] width 7 height 9
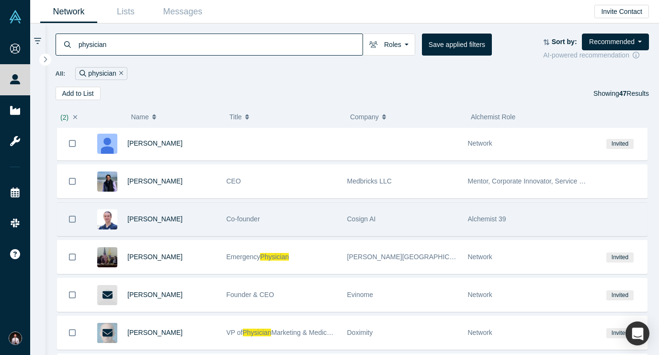
scroll to position [464, 0]
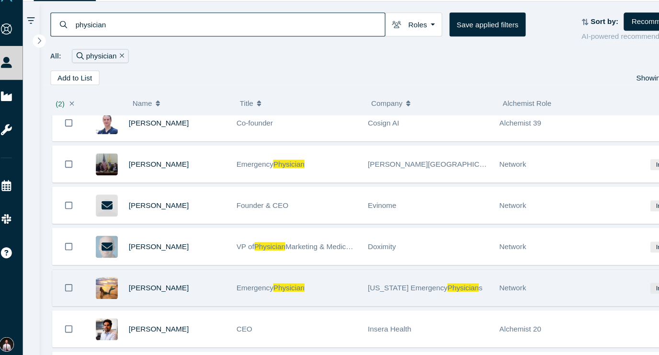
click at [69, 281] on icon "Bookmark" at bounding box center [72, 285] width 7 height 9
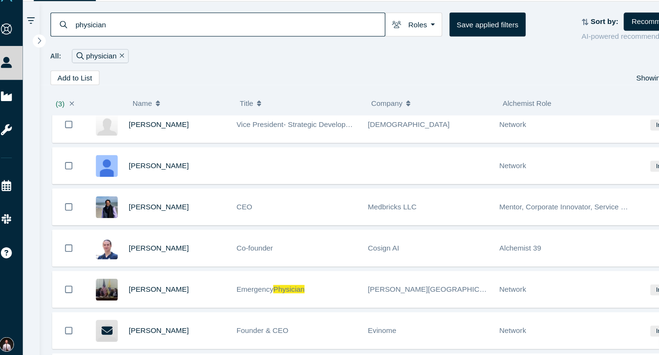
scroll to position [342, 0]
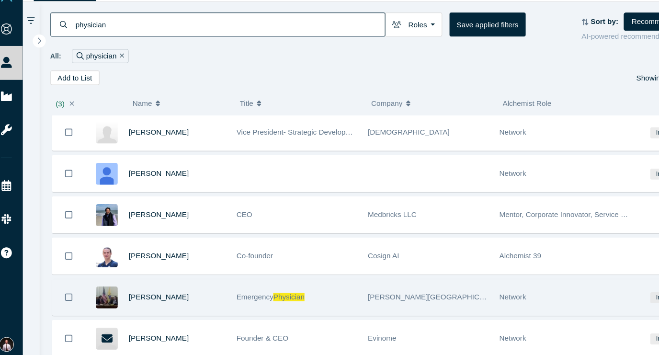
click at [69, 290] on icon "Bookmark" at bounding box center [72, 294] width 7 height 9
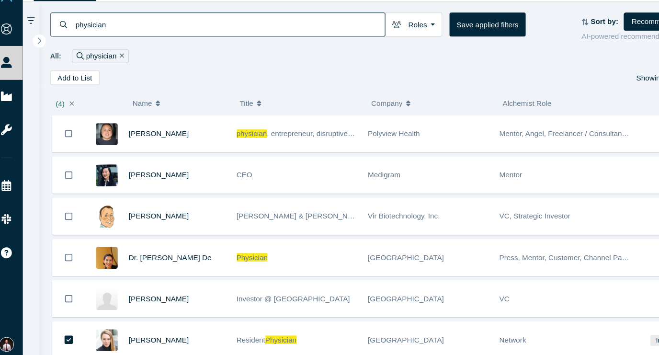
scroll to position [0, 0]
click at [59, 87] on button "Add to List" at bounding box center [78, 93] width 45 height 13
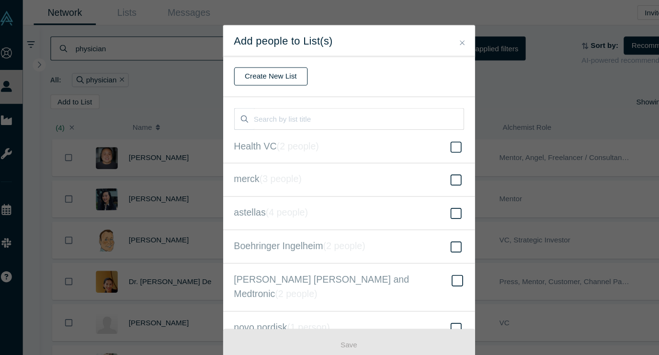
click at [231, 69] on button "Create New List" at bounding box center [258, 70] width 68 height 17
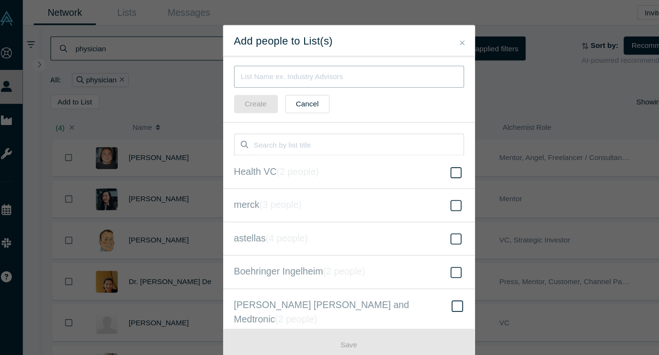
click at [256, 72] on input "text" at bounding box center [329, 70] width 211 height 20
type input "Doctors"
click at [236, 101] on button "Create" at bounding box center [244, 95] width 40 height 17
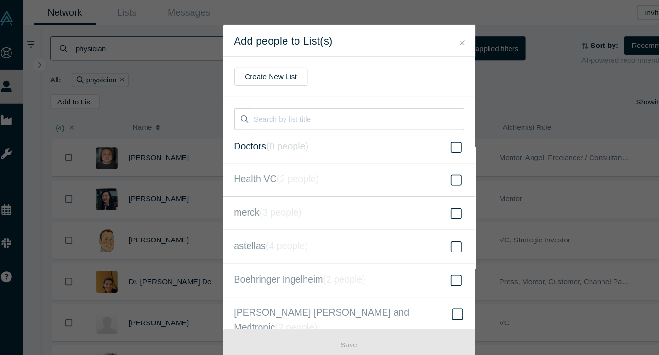
click at [423, 138] on icon at bounding box center [428, 134] width 10 height 11
click at [0, 0] on input "Doctors ( 0 people )" at bounding box center [0, 0] width 0 height 0
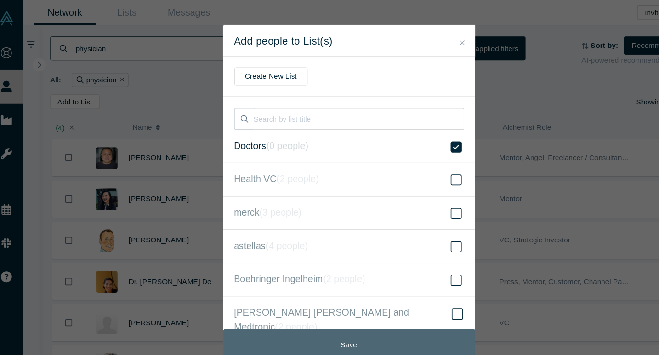
click at [319, 304] on button "Save" at bounding box center [329, 317] width 231 height 30
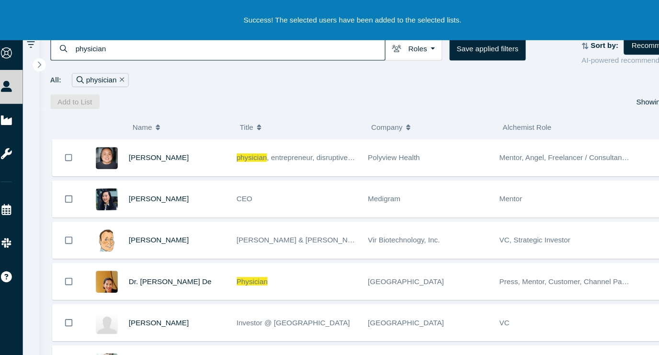
click at [202, 83] on div "physician Roles Founders Mentors Angels VCs Corporate Innovator Service Provide…" at bounding box center [352, 61] width 614 height 77
click at [168, 46] on input "physician" at bounding box center [220, 44] width 285 height 22
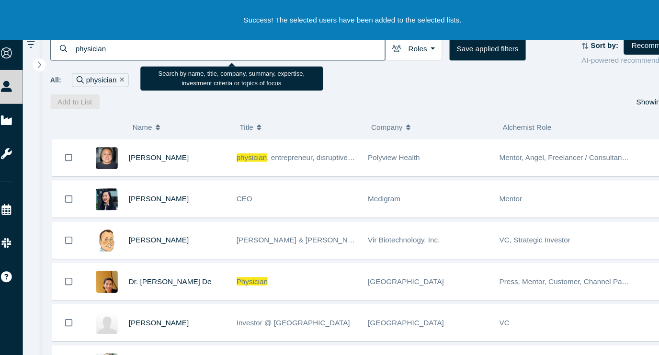
click at [168, 46] on input "physician" at bounding box center [220, 44] width 285 height 22
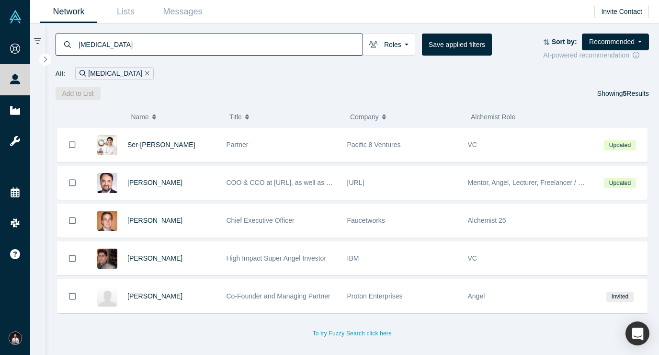
drag, startPoint x: 134, startPoint y: 44, endPoint x: 42, endPoint y: 28, distance: 92.8
click at [42, 28] on div "[MEDICAL_DATA] Roles Founders Mentors Angels VCs Corporate Innovator Service Pr…" at bounding box center [344, 188] width 628 height 331
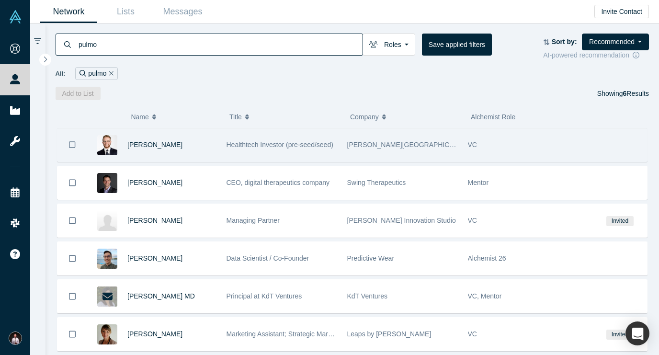
click at [73, 148] on icon "Bookmark" at bounding box center [72, 144] width 7 height 9
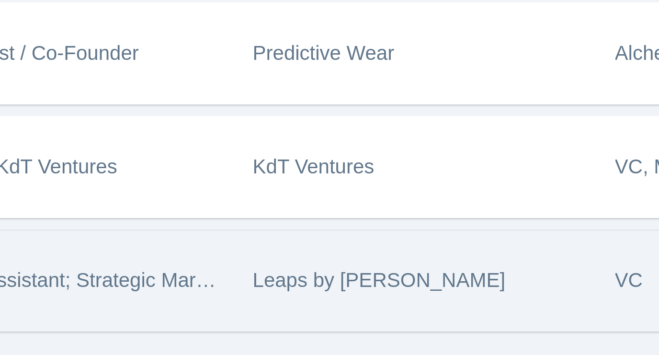
scroll to position [25, 0]
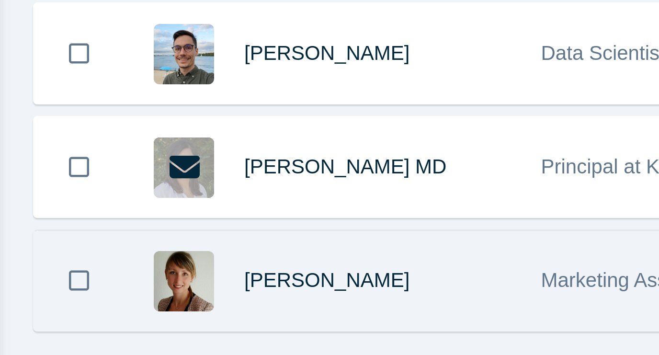
click at [69, 307] on icon "Bookmark" at bounding box center [72, 311] width 7 height 9
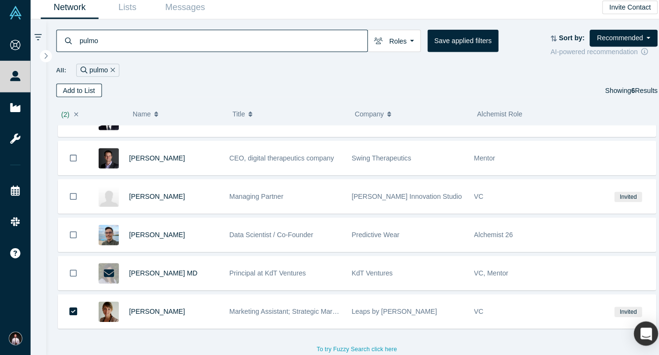
click at [75, 89] on button "Add to List" at bounding box center [78, 93] width 45 height 13
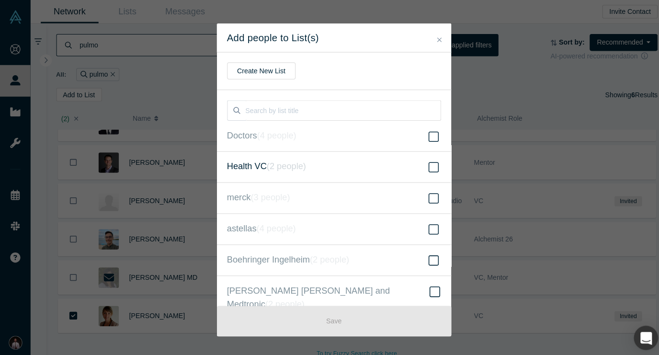
click at [429, 161] on icon at bounding box center [428, 164] width 10 height 11
click at [0, 0] on input "Health VC ( 2 people )" at bounding box center [0, 0] width 0 height 0
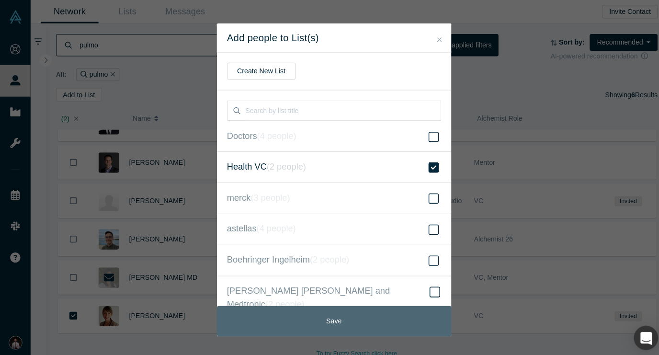
click at [339, 310] on button "Save" at bounding box center [329, 317] width 231 height 30
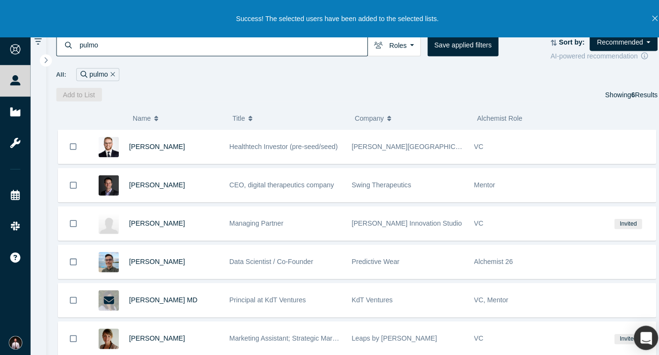
scroll to position [0, 0]
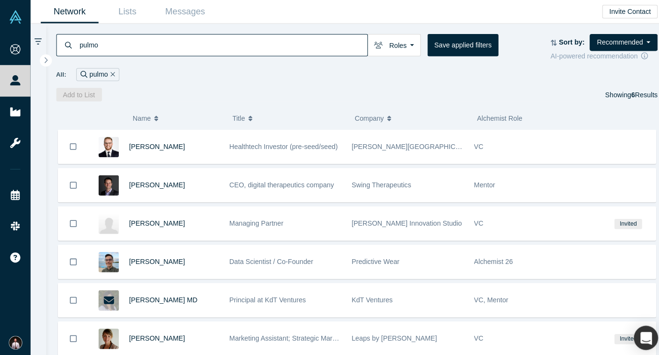
click at [183, 50] on input "pulmo" at bounding box center [220, 44] width 285 height 22
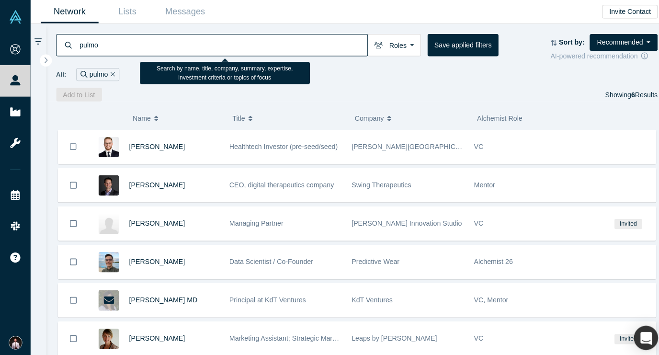
click at [183, 50] on input "pulmo" at bounding box center [220, 44] width 285 height 22
type input "ehealth"
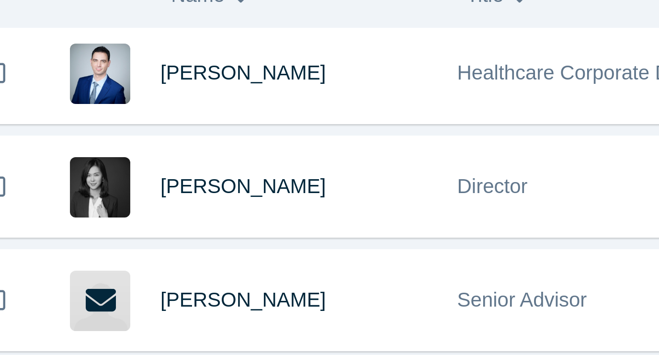
scroll to position [305, 0]
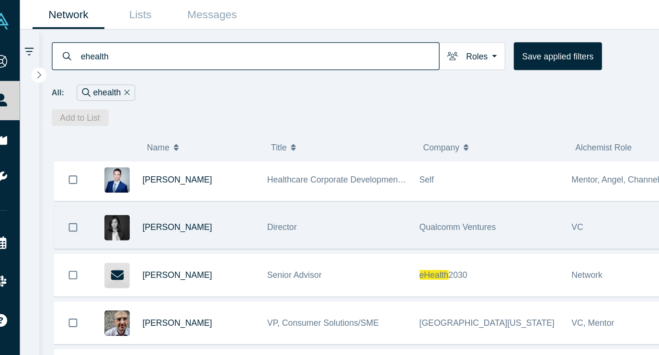
click at [97, 181] on img at bounding box center [107, 180] width 20 height 20
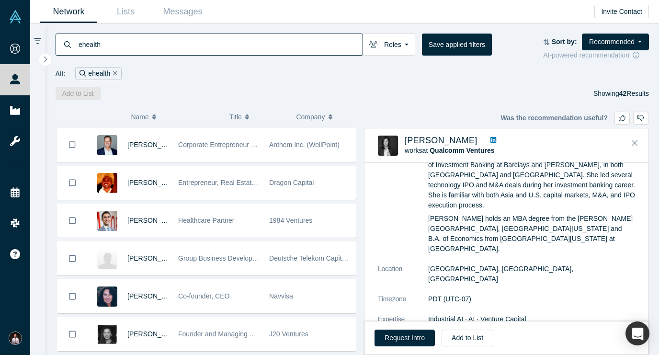
scroll to position [0, 0]
click at [184, 106] on div "( 0 ) Name Title Company Alchemist Role [PERSON_NAME] Corporate Entrepreneur - …" at bounding box center [352, 227] width 614 height 255
click at [116, 43] on input "ehealth" at bounding box center [220, 44] width 285 height 22
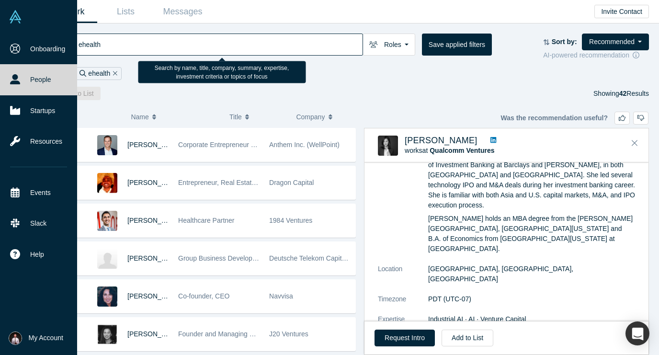
drag, startPoint x: 144, startPoint y: 46, endPoint x: 17, endPoint y: 25, distance: 128.6
click at [17, 25] on div "Onboarding People Startups Resources Events Slack Help Contact Us GDPR My Accou…" at bounding box center [329, 177] width 659 height 355
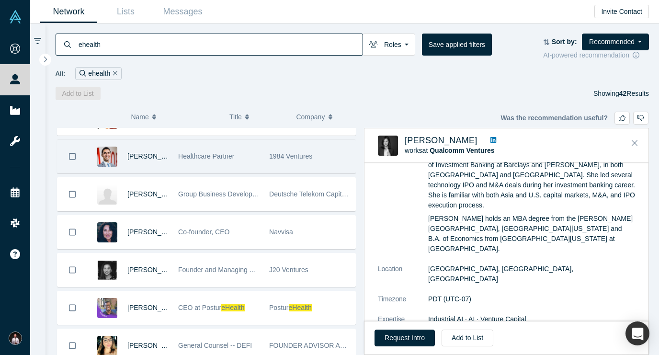
scroll to position [83, 0]
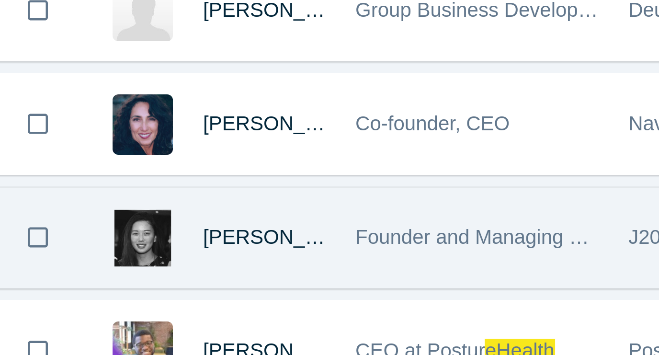
click at [97, 241] on img at bounding box center [107, 251] width 20 height 20
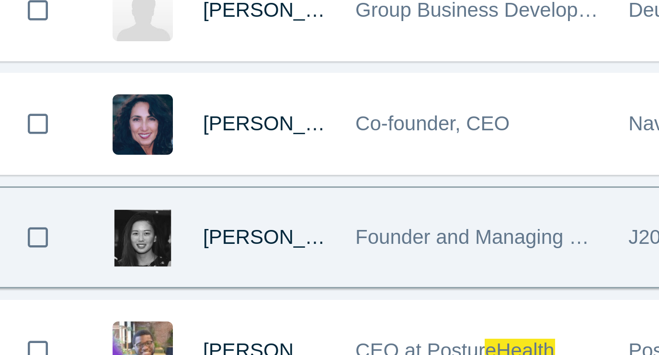
scroll to position [0, 0]
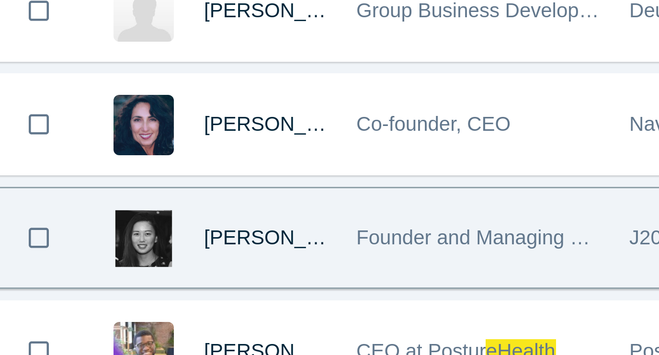
click at [97, 241] on img at bounding box center [107, 251] width 20 height 20
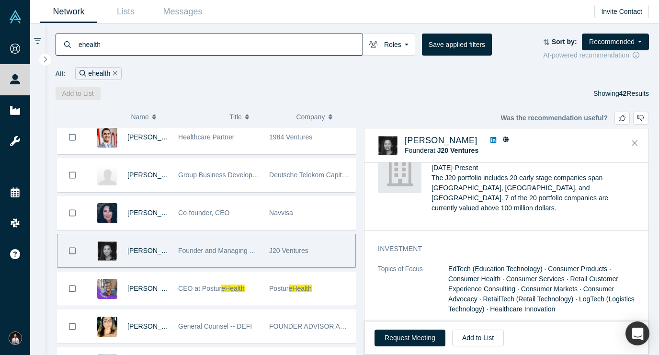
scroll to position [279, 0]
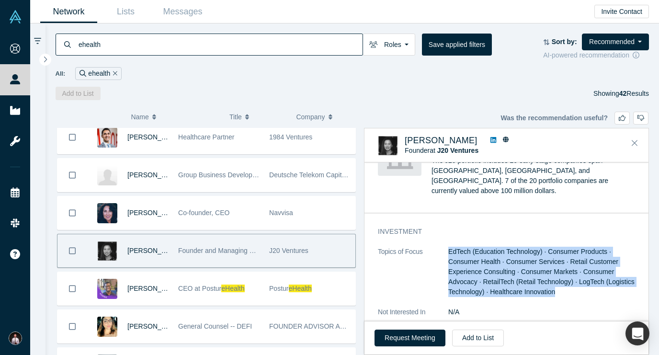
drag, startPoint x: 449, startPoint y: 242, endPoint x: 570, endPoint y: 288, distance: 128.5
click at [570, 288] on dd "EdTech (Education Technology) · Consumer Products · Consumer Health · Consumer …" at bounding box center [541, 272] width 187 height 50
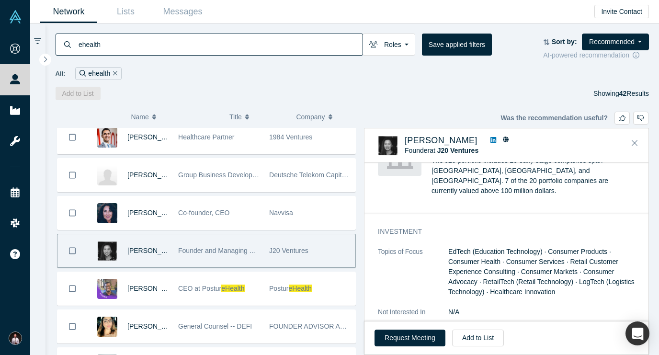
scroll to position [372, 0]
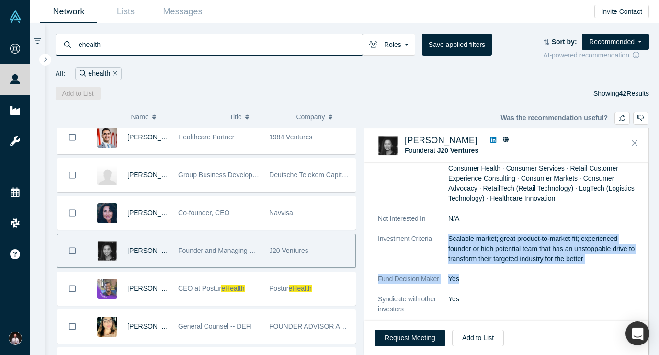
drag, startPoint x: 448, startPoint y: 229, endPoint x: 582, endPoint y: 272, distance: 141.4
click at [582, 272] on dl "Topics of Focus EdTech (Education Technology) · Consumer Products · Consumer He…" at bounding box center [506, 233] width 257 height 161
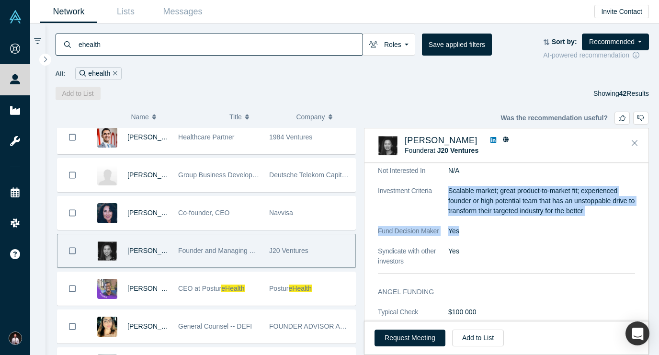
scroll to position [427, 0]
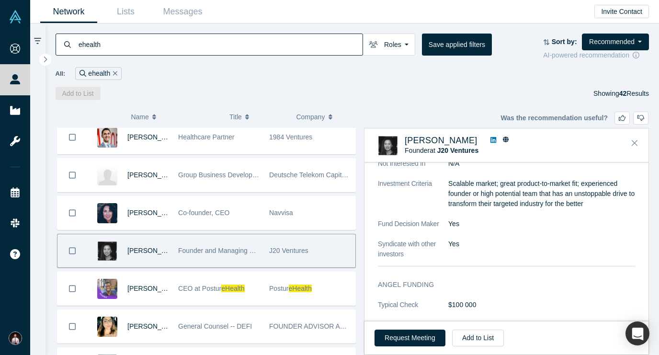
click at [477, 239] on dd "Yes" at bounding box center [541, 244] width 187 height 10
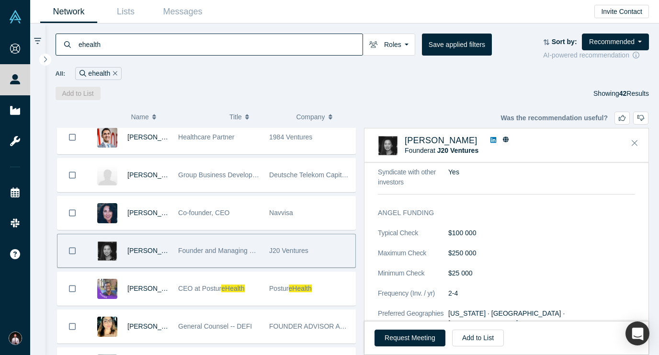
scroll to position [576, 0]
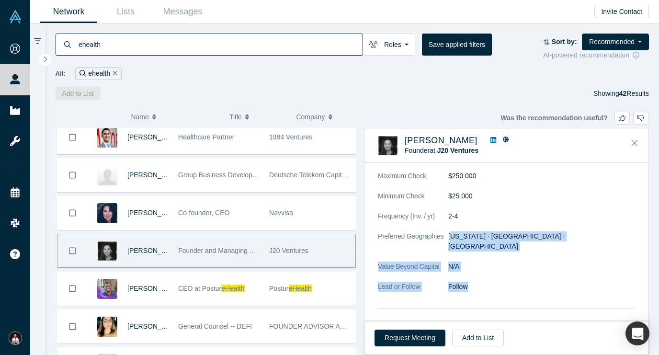
drag, startPoint x: 452, startPoint y: 228, endPoint x: 496, endPoint y: 271, distance: 61.6
click at [496, 271] on dl "Typical Check $100 000 Maximum Check $250 000 Minimum Check $25 000 Frequency (…" at bounding box center [506, 226] width 257 height 151
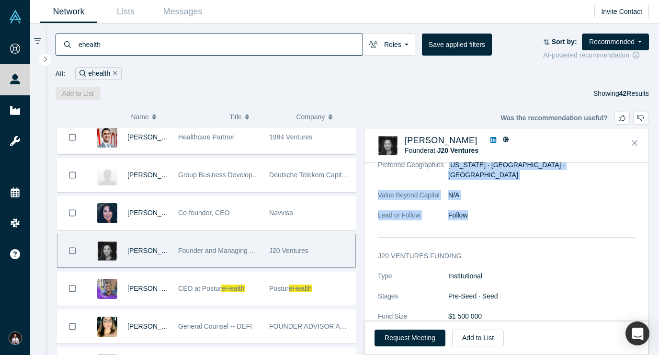
scroll to position [661, 0]
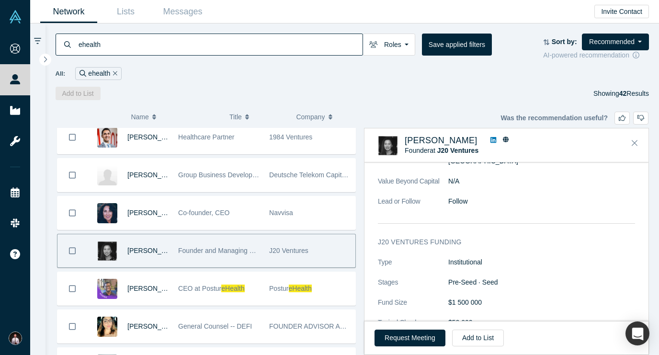
click at [506, 258] on dl "Type Institutional Stages Pre-Seed · Seed Fund Size $1 500 000 Typical Check $5…" at bounding box center [506, 357] width 257 height 201
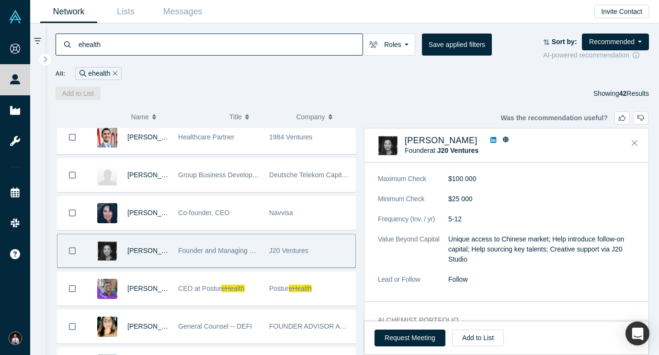
scroll to position [830, 0]
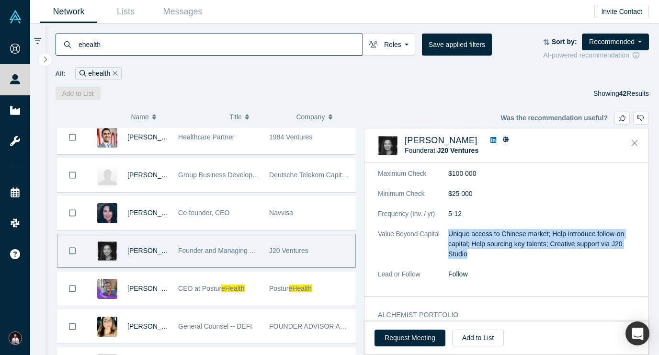
drag, startPoint x: 448, startPoint y: 215, endPoint x: 502, endPoint y: 246, distance: 62.2
click at [502, 246] on dl "Type Institutional Stages Pre-Seed · Seed Fund Size $1 500 000 Typical Check $5…" at bounding box center [506, 188] width 257 height 201
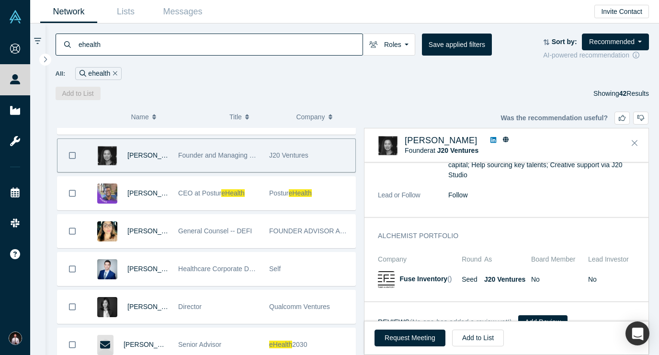
scroll to position [124, 0]
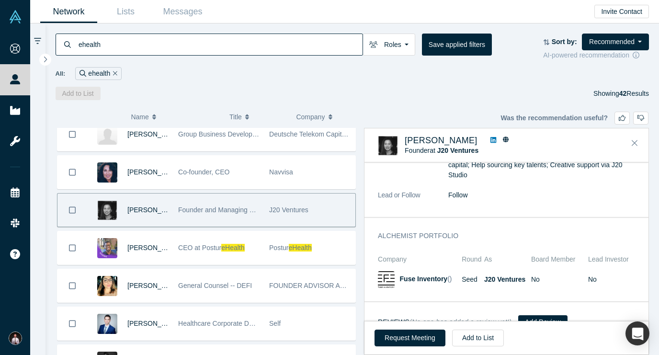
click at [71, 214] on icon "Bookmark" at bounding box center [72, 209] width 7 height 9
click at [77, 97] on button "Add to List" at bounding box center [78, 93] width 45 height 13
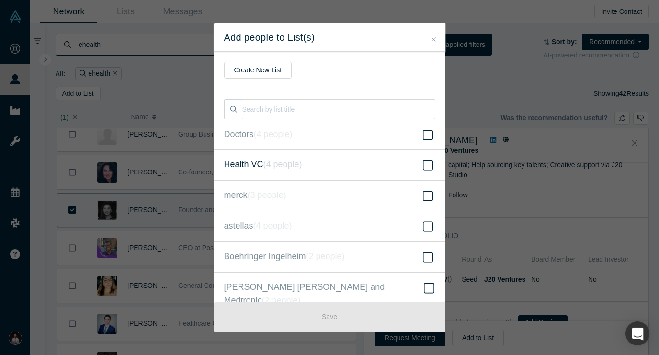
click at [427, 166] on icon at bounding box center [428, 164] width 10 height 11
click at [0, 0] on input "Health VC ( 4 people )" at bounding box center [0, 0] width 0 height 0
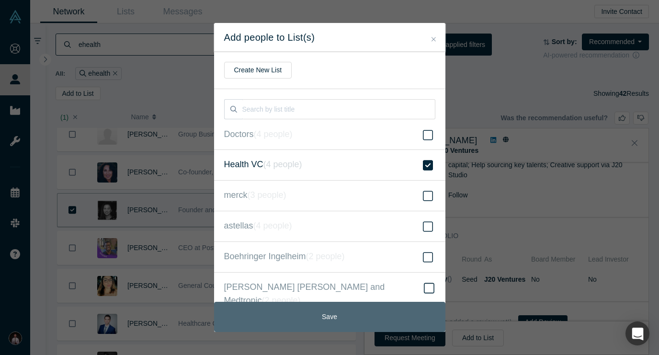
click at [409, 309] on button "Save" at bounding box center [329, 317] width 231 height 30
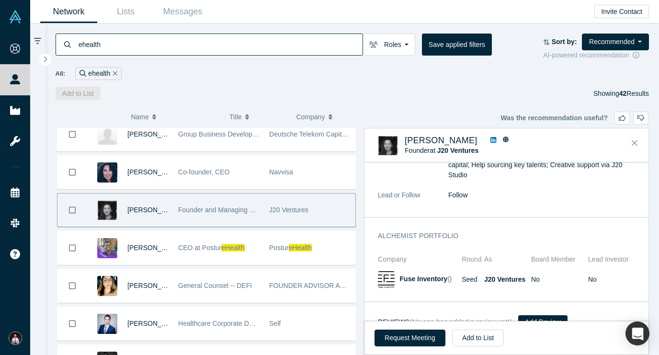
click at [443, 112] on div "( 0 ) Name Title Company Alchemist Role [PERSON_NAME] Corporate Entrepreneur - …" at bounding box center [352, 227] width 614 height 255
click at [132, 15] on link "Lists" at bounding box center [125, 11] width 57 height 22
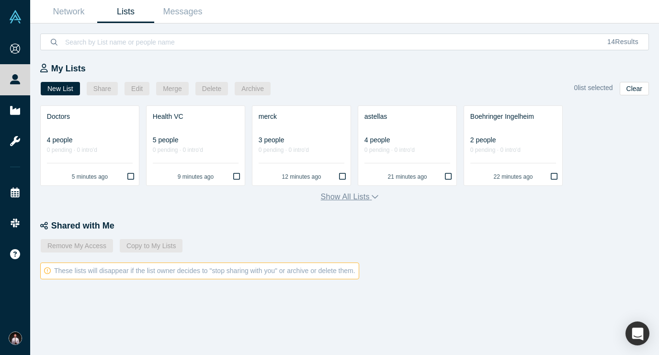
click at [350, 200] on button "Show all lists" at bounding box center [350, 196] width 58 height 11
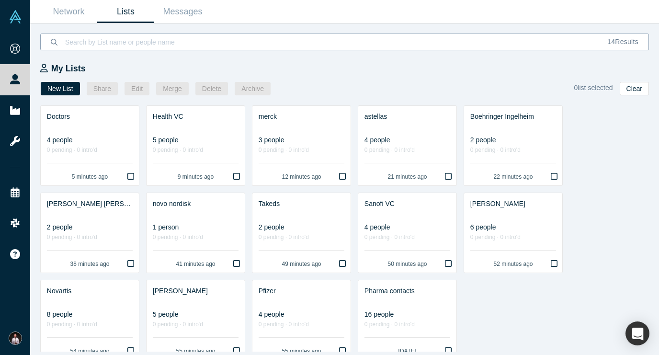
click at [170, 43] on input at bounding box center [330, 42] width 533 height 22
paste input "Company name [PERSON_NAME] Squibb"
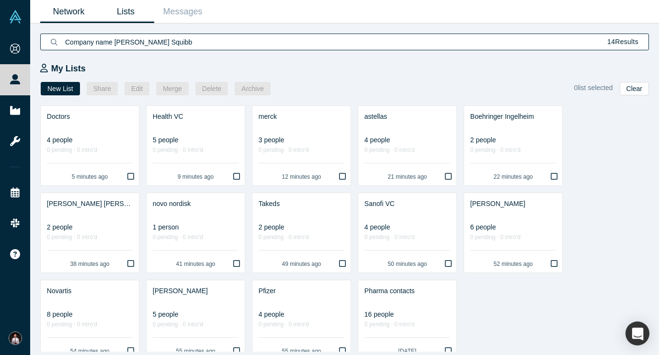
type input "Company name [PERSON_NAME] Squibb"
click at [78, 10] on link "Network" at bounding box center [68, 11] width 57 height 22
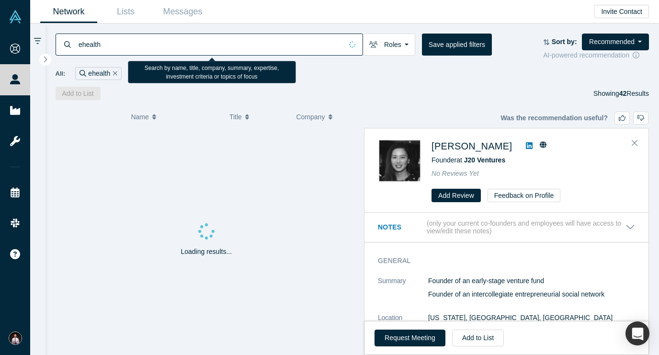
click at [116, 45] on input "ehealth" at bounding box center [210, 44] width 265 height 22
paste input "Company name [PERSON_NAME] Squibb"
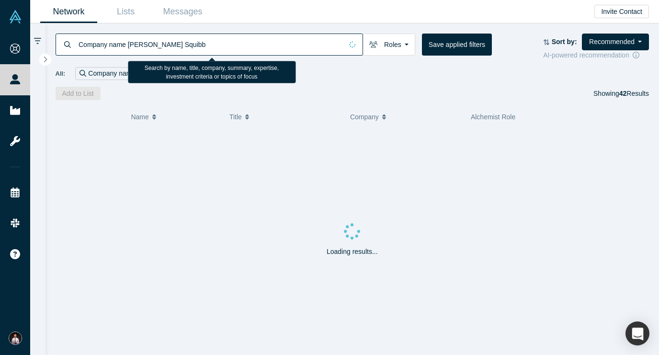
drag, startPoint x: 127, startPoint y: 45, endPoint x: 0, endPoint y: -3, distance: 135.9
click at [0, 0] on html "Onboarding People Startups Resources Events Slack Help Contact Us GDPR My Accou…" at bounding box center [329, 177] width 659 height 355
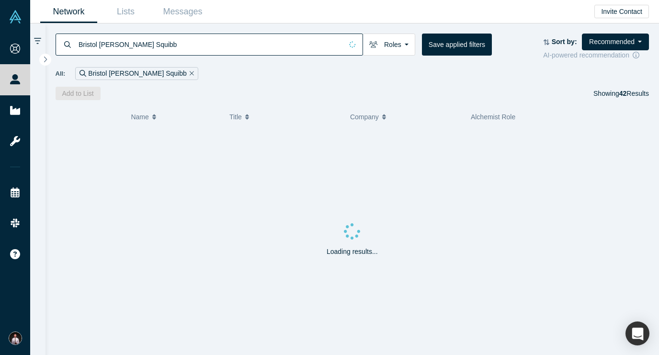
type input "Bristol [PERSON_NAME] Squibb"
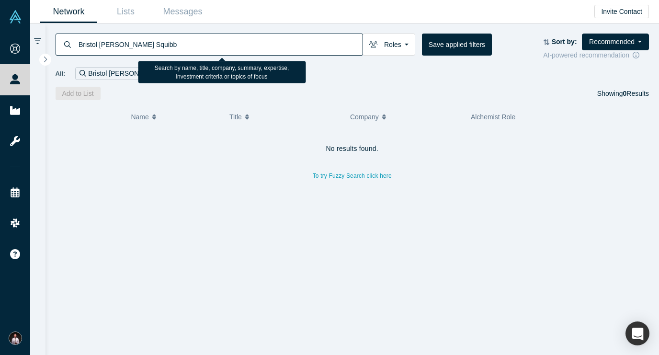
drag, startPoint x: 205, startPoint y: 43, endPoint x: 59, endPoint y: 41, distance: 146.0
click at [59, 43] on div "Bristol [PERSON_NAME] Squibb" at bounding box center [209, 45] width 307 height 22
